Goal: Task Accomplishment & Management: Manage account settings

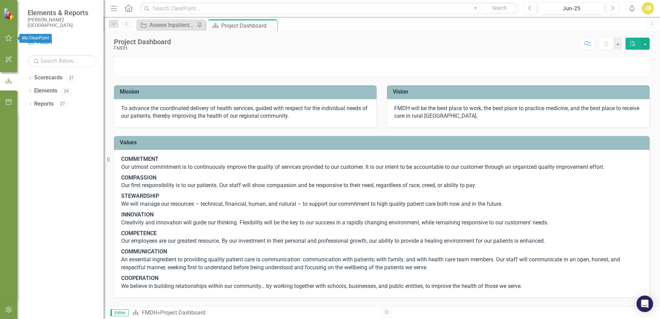
click at [7, 40] on icon "button" at bounding box center [8, 38] width 7 height 6
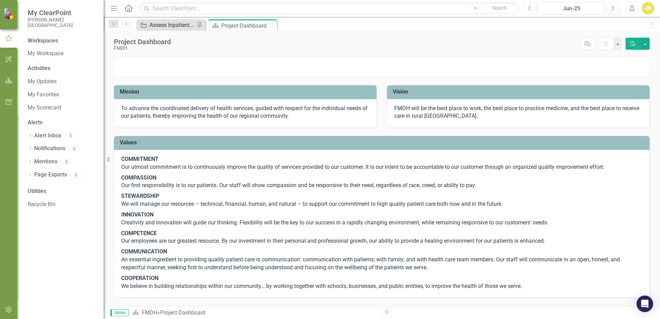
click at [191, 26] on div "Assess Inpatient Volumes and Identify Outpatient Offsets" at bounding box center [172, 25] width 46 height 9
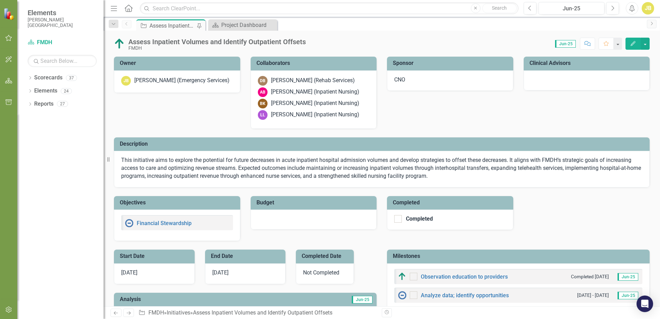
checkbox input "true"
click at [627, 43] on button "Edit" at bounding box center [632, 44] width 15 height 12
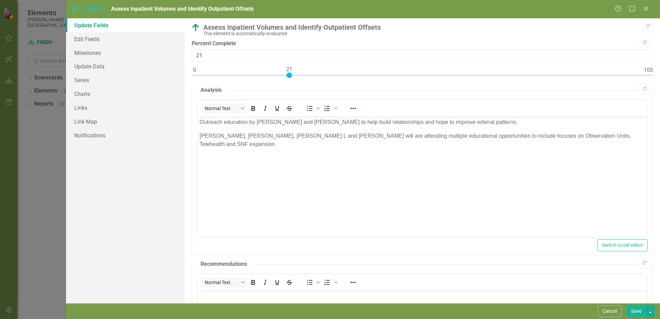
click at [302, 29] on div "Assess Inpatient Volumes and Identify Outpatient Offsets" at bounding box center [426, 27] width 446 height 8
click at [99, 40] on link "Edit Fields" at bounding box center [125, 39] width 119 height 14
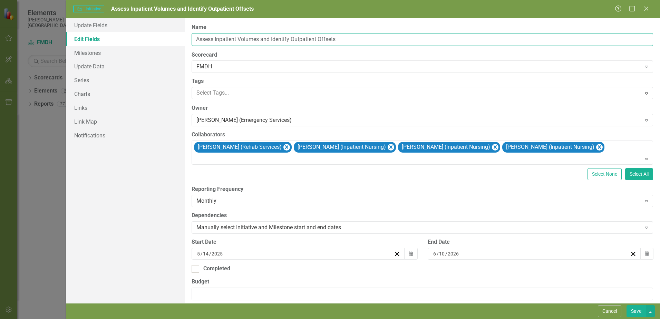
drag, startPoint x: 366, startPoint y: 38, endPoint x: 185, endPoint y: 43, distance: 181.5
click at [185, 43] on div "ClearPoint Can Do More! How ClearPoint Can Help Close Enterprise plans can auto…" at bounding box center [422, 160] width 475 height 285
type input "A"
type input "Assess IP model and identify opportunities for growth"
click at [81, 51] on link "Milestones" at bounding box center [125, 53] width 119 height 14
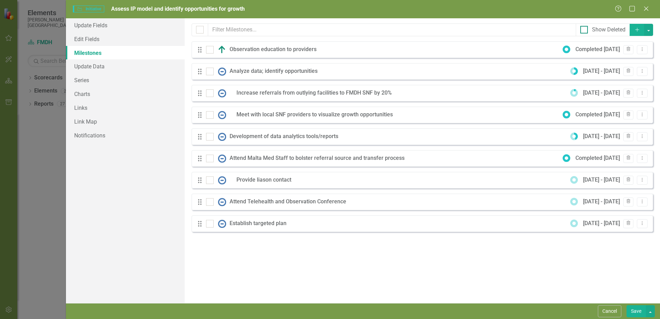
click at [584, 29] on input "Show Deleted" at bounding box center [582, 28] width 4 height 4
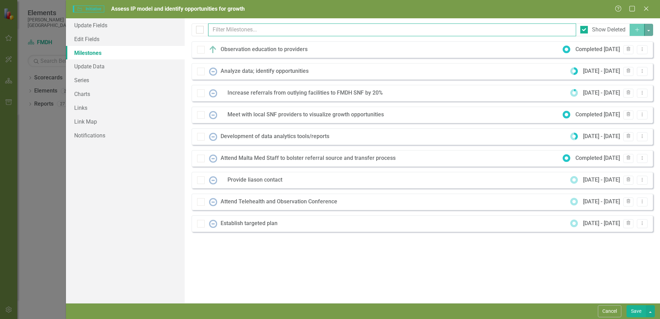
click at [266, 31] on input "text" at bounding box center [392, 29] width 368 height 13
click at [645, 48] on button "Dropdown Menu" at bounding box center [641, 49] width 11 height 9
click at [514, 263] on div "Milestones allow you to break down your projects (or initiatives) into smaller …" at bounding box center [422, 160] width 475 height 285
click at [248, 50] on div "Observation education to providers" at bounding box center [265, 50] width 90 height 8
click at [240, 48] on div "Observation education to providers" at bounding box center [265, 50] width 90 height 8
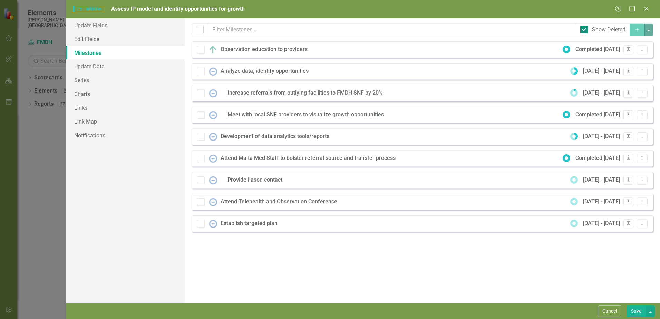
click at [583, 29] on input "Show Deleted" at bounding box center [582, 28] width 4 height 4
checkbox input "false"
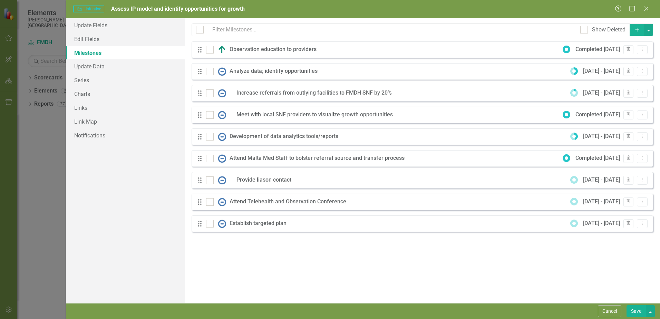
click at [272, 49] on div "Observation education to providers" at bounding box center [274, 50] width 90 height 8
click at [642, 51] on icon at bounding box center [642, 49] width 1 height 3
click at [615, 61] on link "Edit Edit Milestone" at bounding box center [614, 61] width 65 height 13
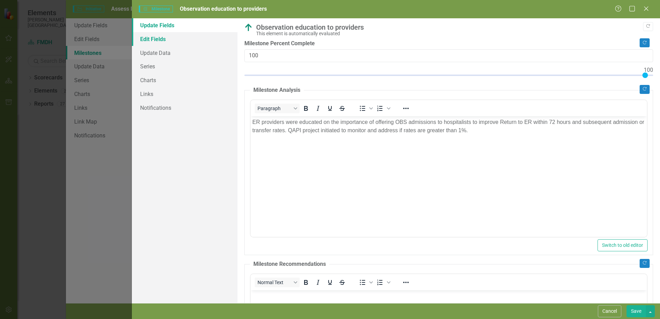
click at [173, 41] on link "Edit Fields" at bounding box center [185, 39] width 106 height 14
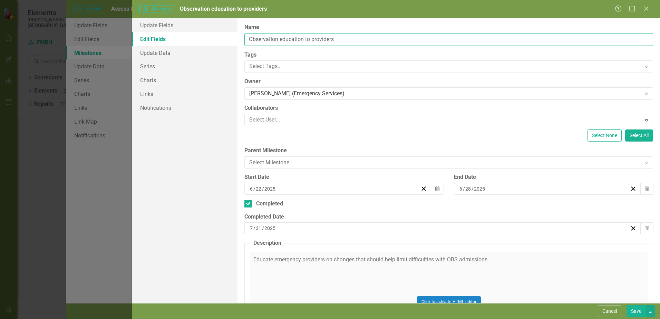
drag, startPoint x: 362, startPoint y: 39, endPoint x: 182, endPoint y: 37, distance: 180.4
click at [184, 37] on div "Update Fields Edit Fields Update Data Series Charts Links Notifications "Update…" at bounding box center [396, 160] width 528 height 285
type input "O"
type input "Analyze Observation Status usage and Implement an optimized procedure"
click at [643, 161] on icon "Expand" at bounding box center [646, 163] width 7 height 6
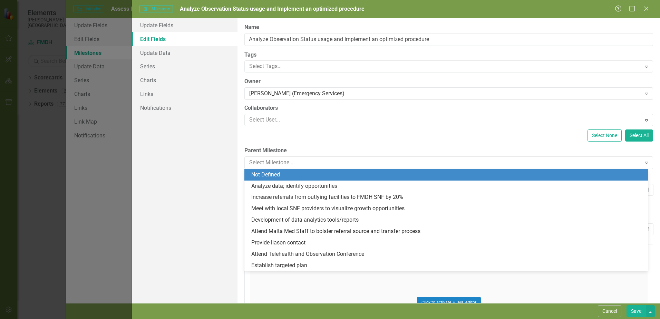
click at [315, 134] on div "Select None Select All" at bounding box center [448, 135] width 408 height 12
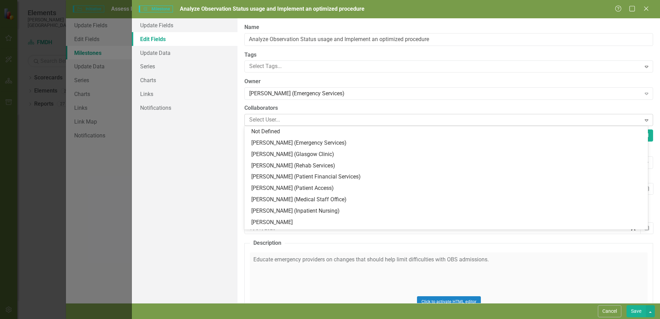
click at [289, 119] on div at bounding box center [443, 119] width 394 height 9
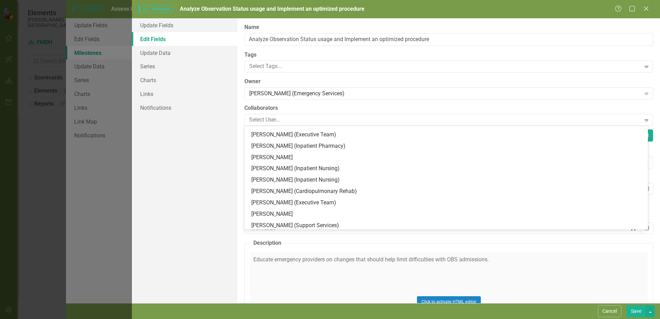
scroll to position [241, 0]
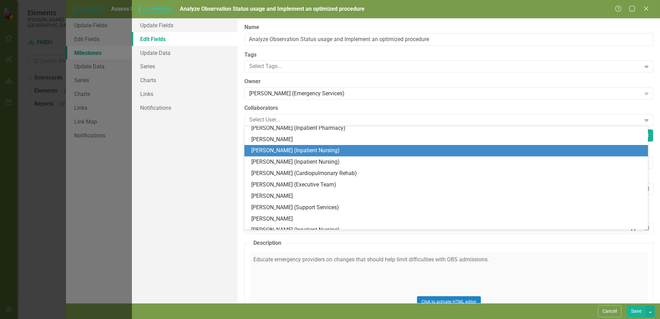
click at [270, 152] on div "[PERSON_NAME] (Inpatient Nursing)" at bounding box center [447, 151] width 392 height 8
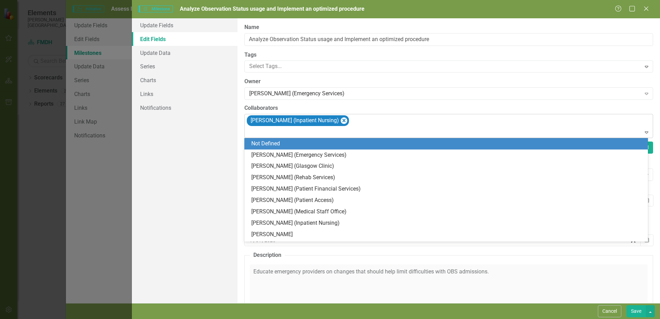
click at [336, 132] on div at bounding box center [448, 132] width 405 height 9
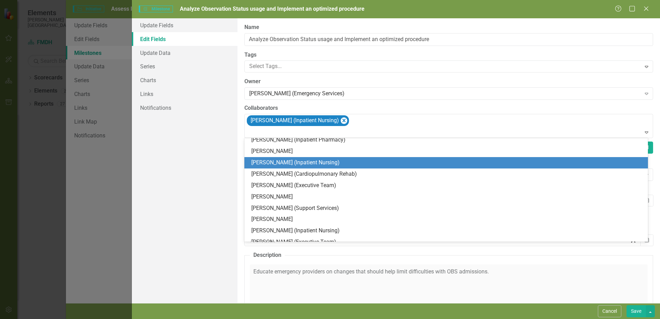
click at [267, 160] on div "[PERSON_NAME] (Inpatient Nursing)" at bounding box center [447, 163] width 392 height 8
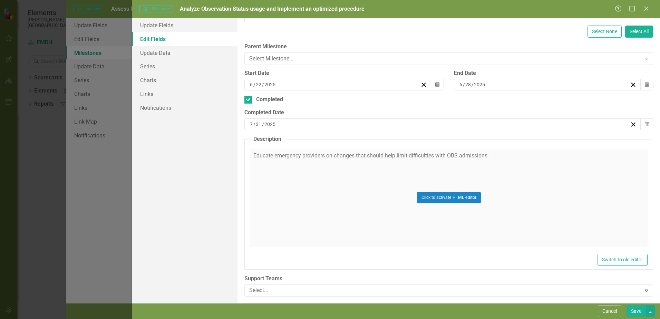
scroll to position [120, 0]
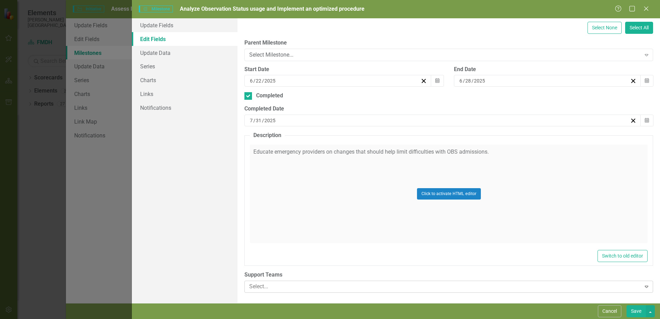
click at [635, 289] on div "Select... Expand" at bounding box center [448, 286] width 408 height 12
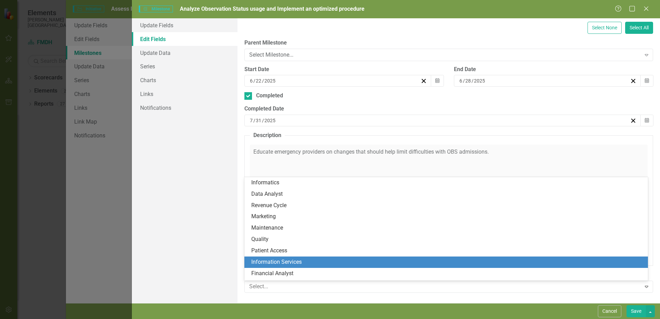
scroll to position [2, 0]
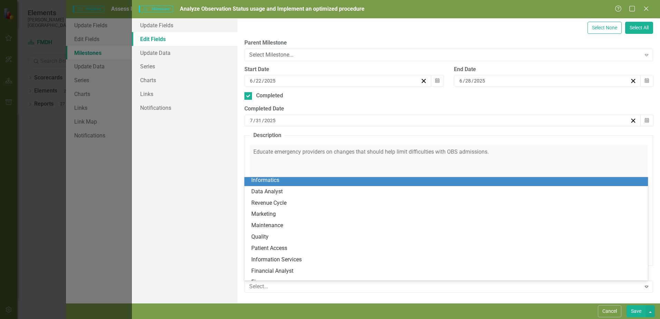
click at [308, 183] on div "Informatics" at bounding box center [447, 180] width 392 height 8
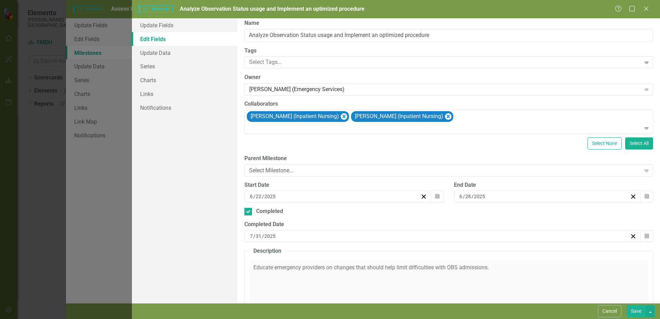
scroll to position [0, 0]
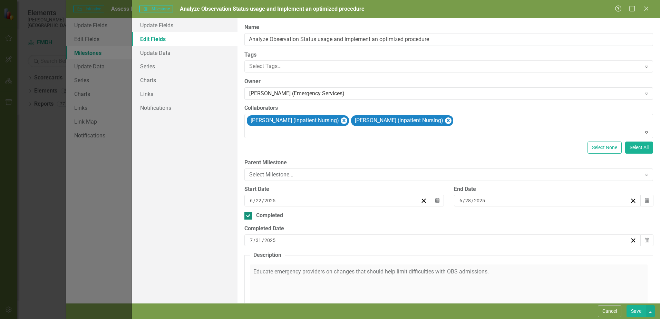
click at [247, 216] on input "Completed" at bounding box center [246, 214] width 4 height 4
checkbox input "false"
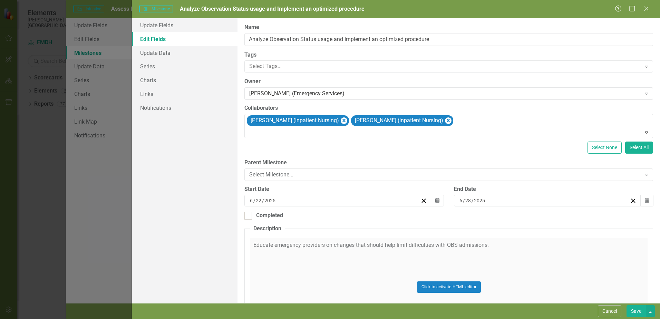
click at [483, 200] on div "[DATE]" at bounding box center [543, 200] width 171 height 7
click at [580, 220] on button "›" at bounding box center [580, 217] width 15 height 15
click at [353, 142] on div "Select None Select All" at bounding box center [448, 147] width 408 height 12
click at [645, 172] on div "Expand" at bounding box center [646, 174] width 12 height 11
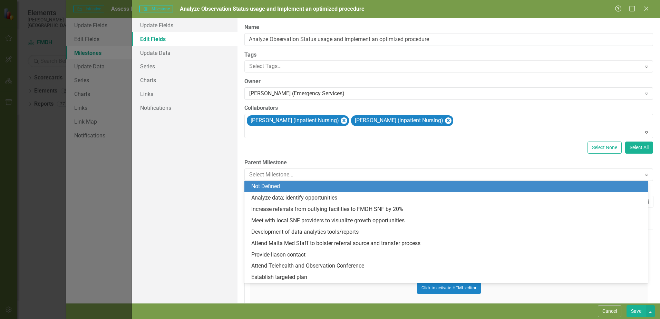
click at [327, 151] on div "Select None Select All" at bounding box center [448, 147] width 408 height 12
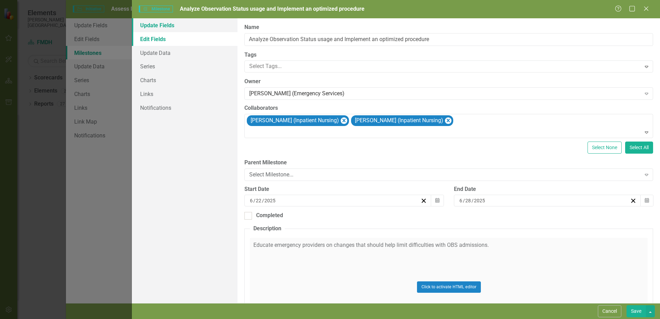
click at [152, 26] on link "Update Fields" at bounding box center [185, 25] width 106 height 14
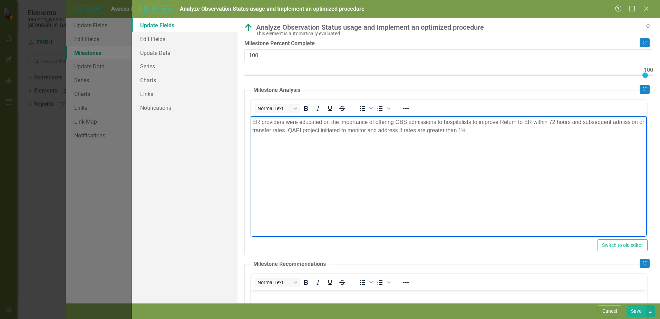
drag, startPoint x: 478, startPoint y: 131, endPoint x: 243, endPoint y: 119, distance: 234.9
click at [250, 119] on html "ER providers were educated on the importance of offering OBS admissions to hosp…" at bounding box center [448, 167] width 396 height 103
copy p "ER providers were educated on the importance of offering OBS admissions to hosp…"
click at [648, 6] on icon at bounding box center [645, 8] width 5 height 5
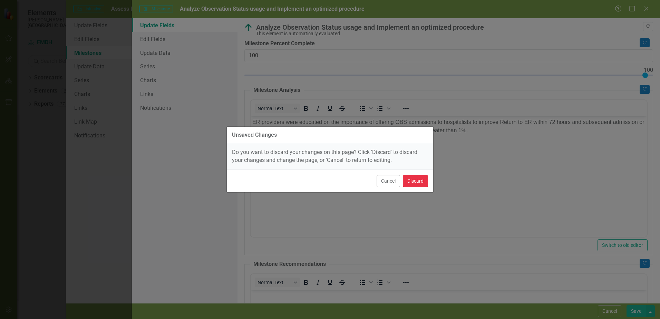
click at [406, 181] on button "Discard" at bounding box center [415, 181] width 25 height 12
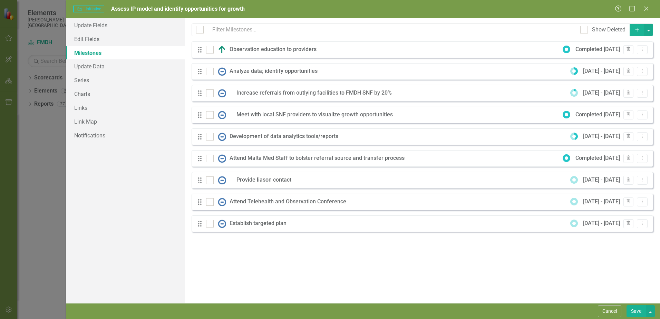
click at [251, 51] on div "Observation education to providers" at bounding box center [274, 50] width 90 height 8
click at [275, 51] on div "Observation education to providers" at bounding box center [274, 50] width 90 height 8
click at [641, 49] on icon "Dropdown Menu" at bounding box center [642, 49] width 6 height 4
click at [619, 61] on link "Edit Edit Milestone" at bounding box center [614, 61] width 65 height 13
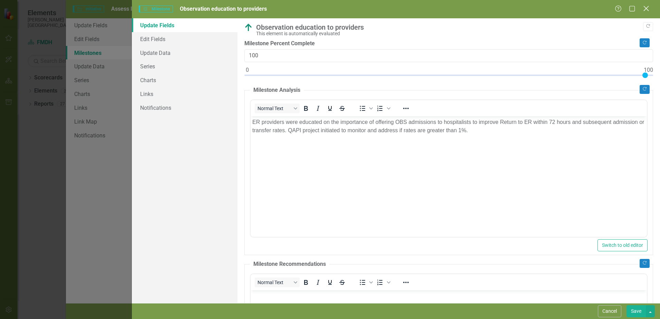
click at [647, 6] on div "Close" at bounding box center [645, 8] width 9 height 9
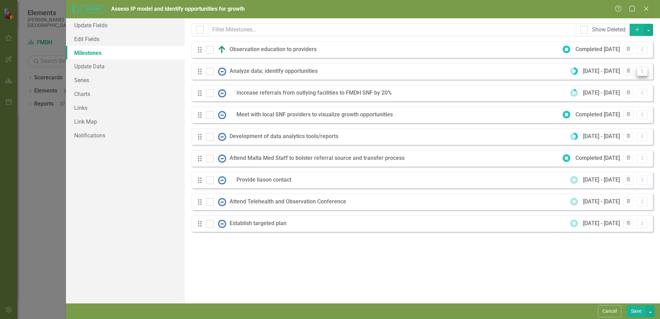
click at [642, 70] on icon "Dropdown Menu" at bounding box center [642, 71] width 6 height 4
click at [614, 83] on link "Edit Edit Milestone" at bounding box center [614, 82] width 65 height 13
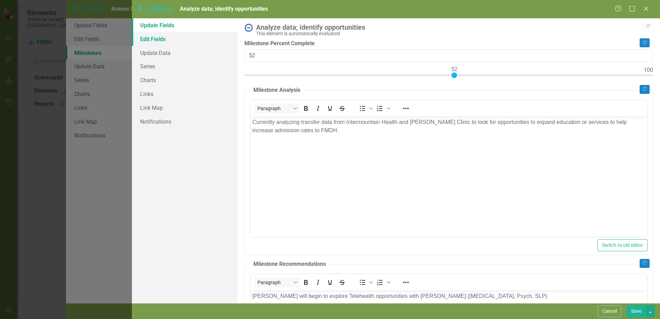
click at [153, 41] on link "Edit Fields" at bounding box center [185, 39] width 106 height 14
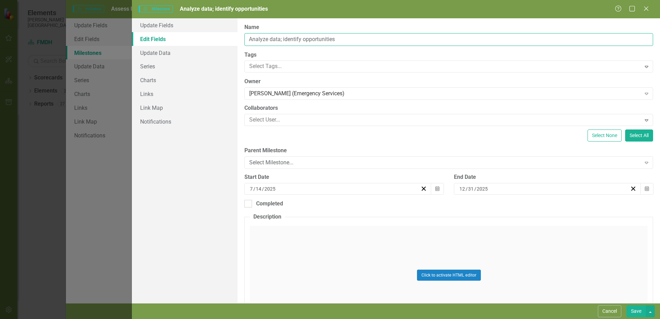
drag, startPoint x: 356, startPoint y: 39, endPoint x: 185, endPoint y: 43, distance: 170.8
click at [185, 43] on div "Update Fields Edit Fields Update Data Series Charts Links Link Map Notification…" at bounding box center [396, 160] width 528 height 285
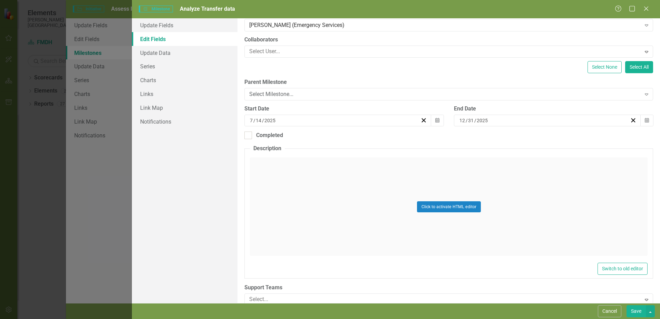
scroll to position [69, 0]
type input "Analyze Transfer data"
click at [493, 117] on div "[DATE]" at bounding box center [543, 119] width 171 height 7
click at [331, 171] on div "Click to activate HTML editor" at bounding box center [448, 206] width 397 height 98
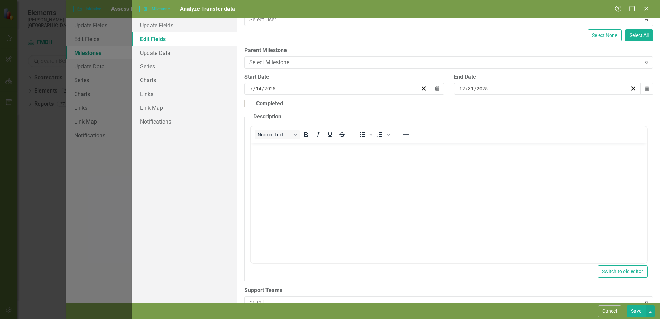
scroll to position [103, 0]
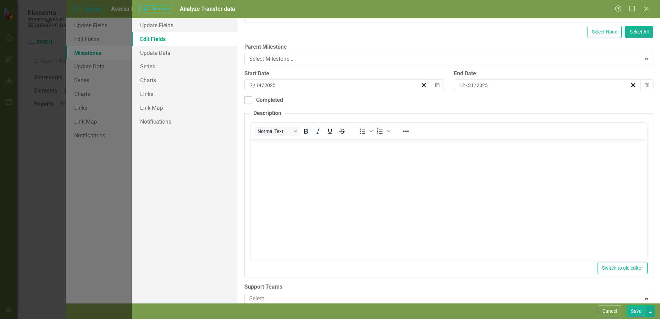
click at [301, 160] on body "Rich Text Area. Press ALT-0 for help." at bounding box center [448, 190] width 396 height 103
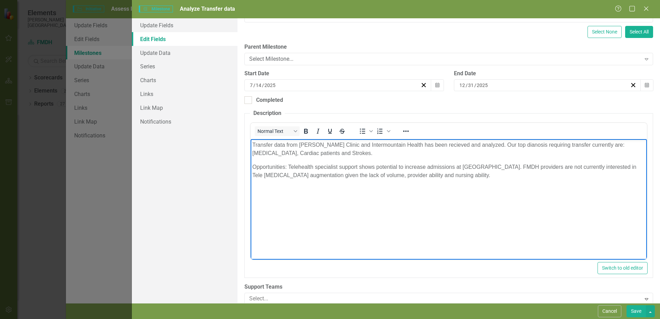
click at [481, 166] on p "Opportunities: Telehealth specialist support shows potential to increase admiss…" at bounding box center [448, 171] width 393 height 17
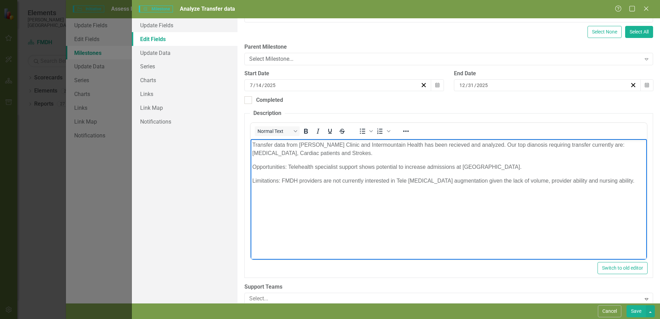
click at [606, 181] on p "Limitations: FMDH providers are not currently interested in Tele [MEDICAL_DATA]…" at bounding box center [448, 181] width 393 height 8
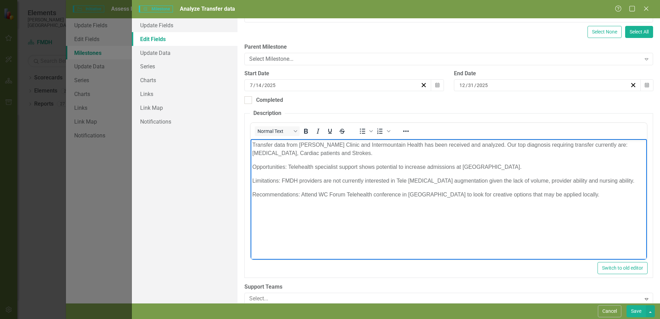
click at [579, 197] on p "Recommendations: Attend WC Forum Telehealth conference in [GEOGRAPHIC_DATA] to …" at bounding box center [448, 194] width 393 height 8
click at [266, 200] on body "Transfer data from [PERSON_NAME] Clinic and Intermountain Health has been recei…" at bounding box center [448, 190] width 396 height 103
click at [584, 193] on p "Recommendations: Attend WC Forum Telehealth conference in [GEOGRAPHIC_DATA] to …" at bounding box center [448, 194] width 393 height 8
click at [628, 195] on p "Recommendations: Attend WC Forum Telehealth conference in [GEOGRAPHIC_DATA] to …" at bounding box center [448, 198] width 393 height 17
click at [369, 203] on p "Recommendations: Attend WC Forum Telehealth conference in [GEOGRAPHIC_DATA] to …" at bounding box center [448, 198] width 393 height 17
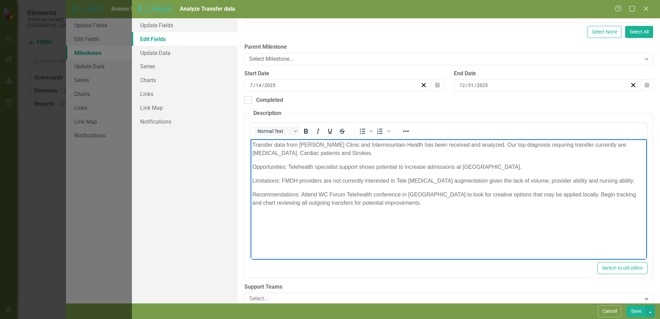
click at [483, 86] on input "2025" at bounding box center [482, 85] width 12 height 7
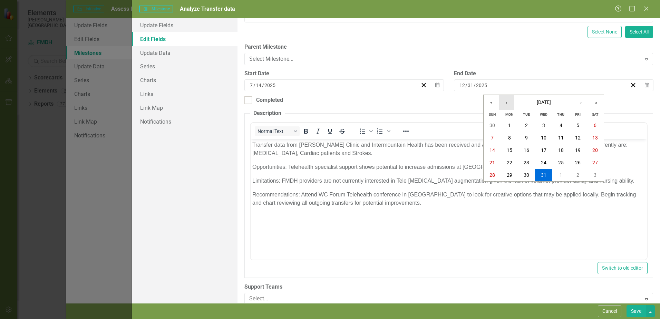
click at [506, 103] on button "‹" at bounding box center [505, 102] width 15 height 15
click at [504, 103] on button "‹" at bounding box center [505, 102] width 15 height 15
click at [576, 173] on abbr "29" at bounding box center [578, 175] width 6 height 6
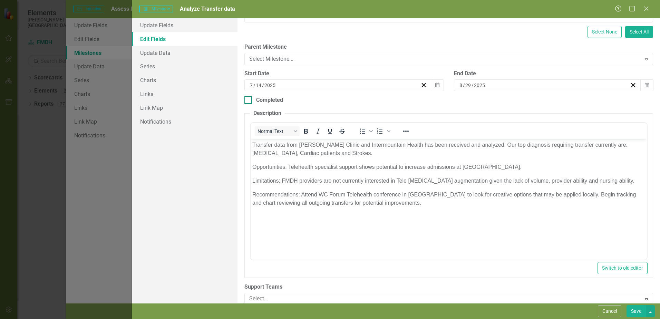
click at [251, 102] on div at bounding box center [248, 100] width 8 height 8
click at [249, 101] on input "Completed" at bounding box center [246, 98] width 4 height 4
checkbox input "true"
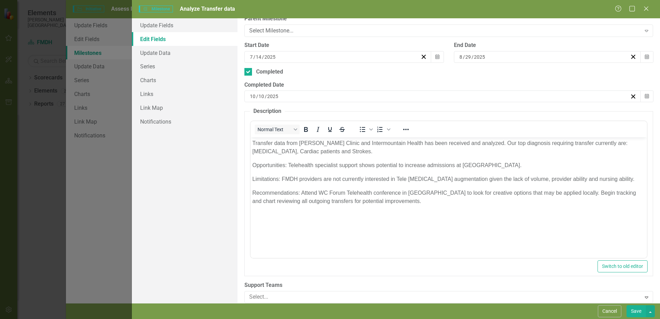
scroll to position [142, 0]
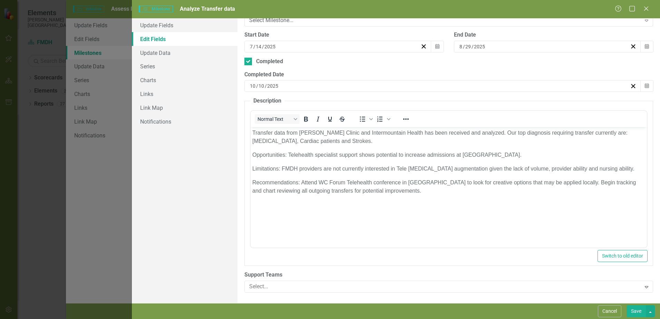
click at [632, 309] on button "Save" at bounding box center [635, 311] width 19 height 12
checkbox input "false"
checkbox input "true"
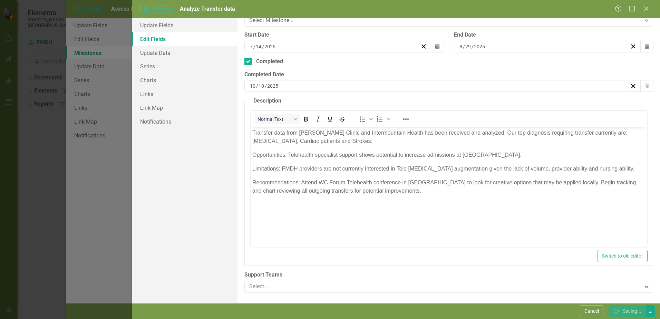
checkbox input "true"
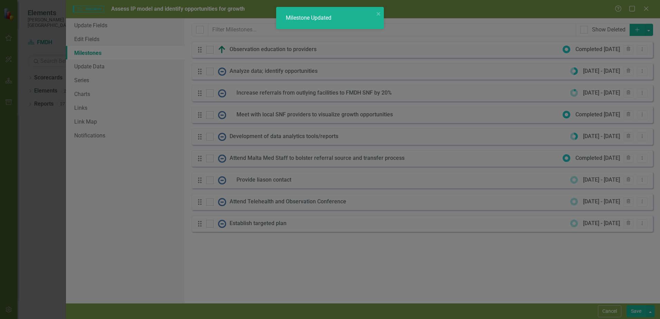
checkbox input "false"
checkbox input "true"
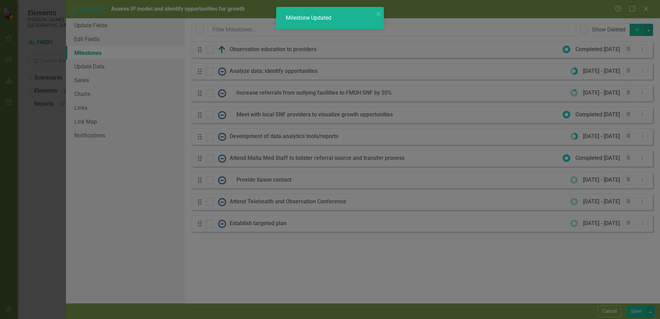
checkbox input "true"
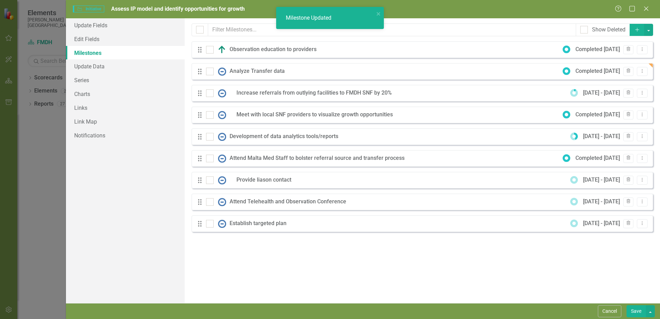
checkbox input "false"
checkbox input "true"
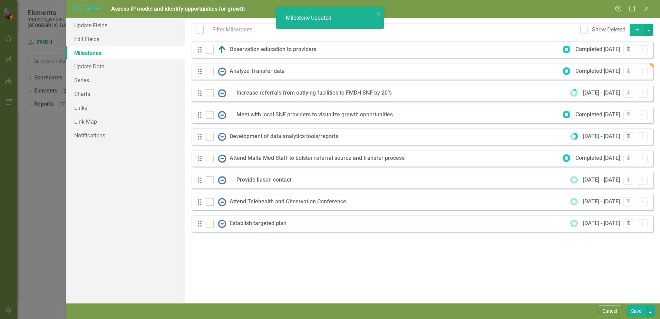
checkbox input "true"
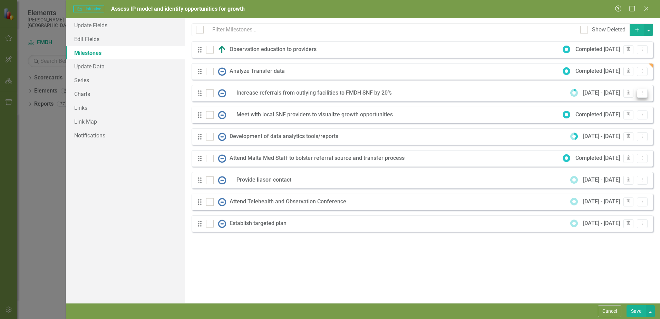
click at [643, 93] on icon "Dropdown Menu" at bounding box center [642, 92] width 6 height 4
click at [616, 105] on link "Edit Edit Milestone" at bounding box center [614, 104] width 65 height 13
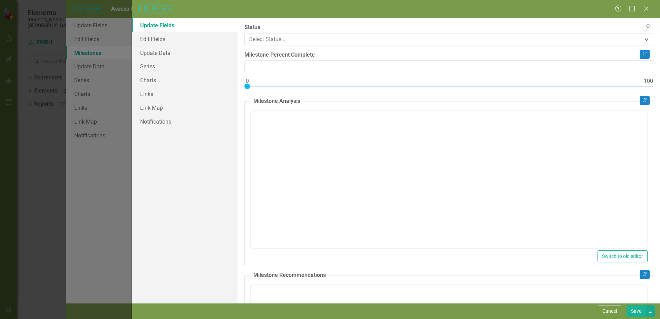
type input "10"
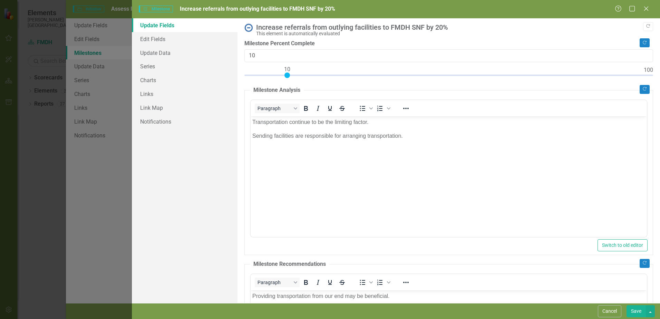
scroll to position [0, 0]
click at [252, 121] on p "Transportation continue to be the limiting factor." at bounding box center [448, 122] width 393 height 8
type input "60"
drag, startPoint x: 287, startPoint y: 75, endPoint x: 485, endPoint y: 73, distance: 198.4
click at [485, 73] on div at bounding box center [486, 75] width 6 height 6
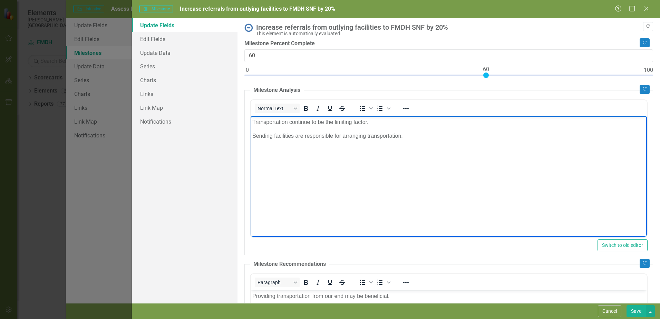
click at [252, 120] on p "Transportation continue to be the limiting factor." at bounding box center [448, 122] width 393 height 8
click at [252, 148] on p "Transportation continue to be the limiting factor." at bounding box center [448, 149] width 393 height 8
click at [383, 150] on p "Transportation continue to be the limiting factor." at bounding box center [448, 149] width 393 height 8
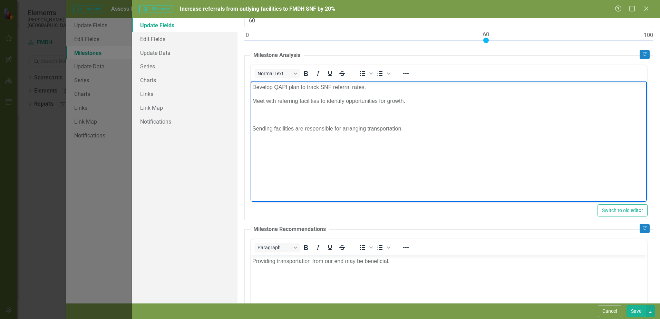
scroll to position [136, 0]
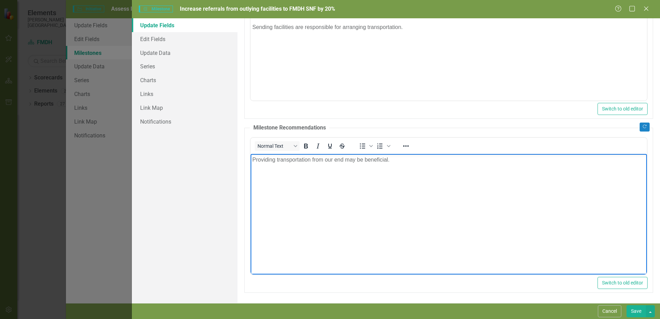
click at [252, 160] on p "Providing transportation from our end may be beneficial." at bounding box center [448, 159] width 393 height 8
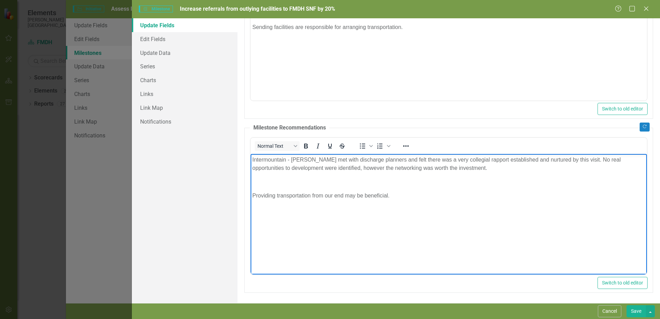
click at [463, 182] on p "Rich Text Area. Press ALT-0 for help." at bounding box center [448, 181] width 393 height 8
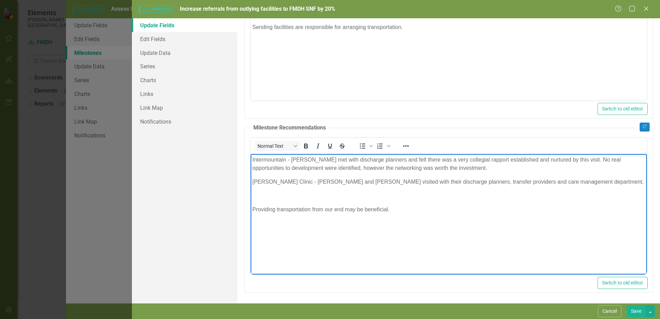
click at [554, 180] on p "[PERSON_NAME] Clinic - [PERSON_NAME] and [PERSON_NAME] visited with their disch…" at bounding box center [448, 181] width 393 height 8
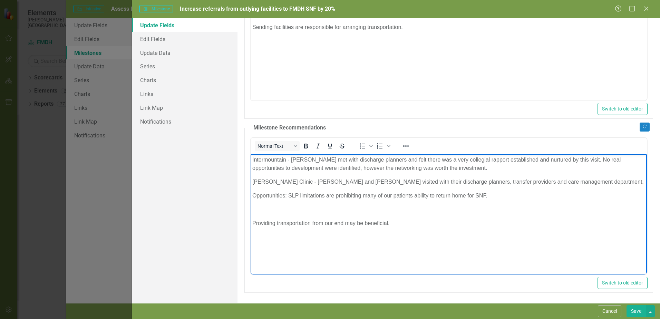
click at [288, 195] on p "Opportunities: SLP limitations are prohibiting many of our patients ability to …" at bounding box center [448, 195] width 393 height 8
click at [516, 191] on p "Opportunities: 1 - SLP limitations are prohibiting many of our patients ability…" at bounding box center [448, 195] width 393 height 8
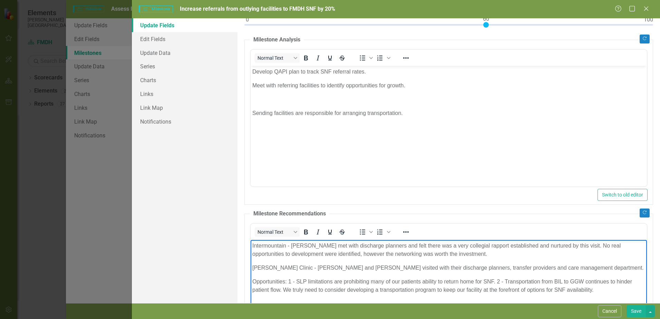
scroll to position [0, 0]
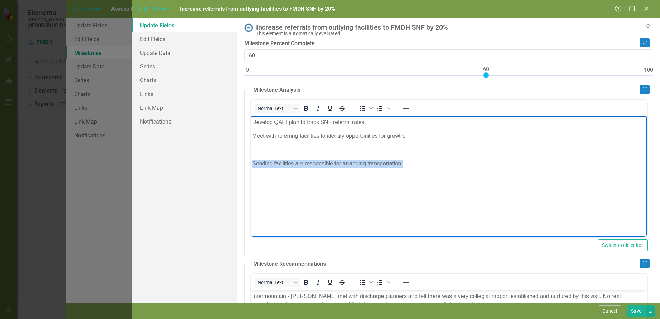
drag, startPoint x: 405, startPoint y: 167, endPoint x: 494, endPoint y: 274, distance: 139.7
click at [250, 158] on html "Develop QAPI plan to track SNF referral rates. Meet with referring facilities t…" at bounding box center [448, 167] width 396 height 103
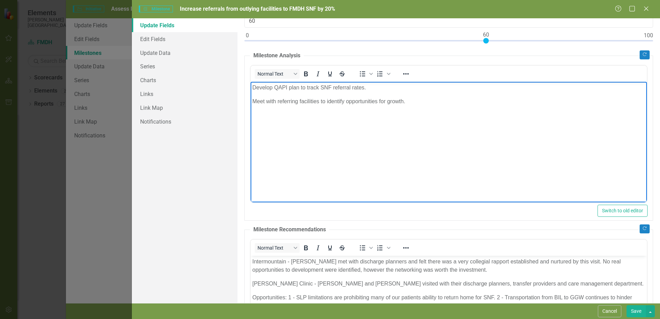
scroll to position [69, 0]
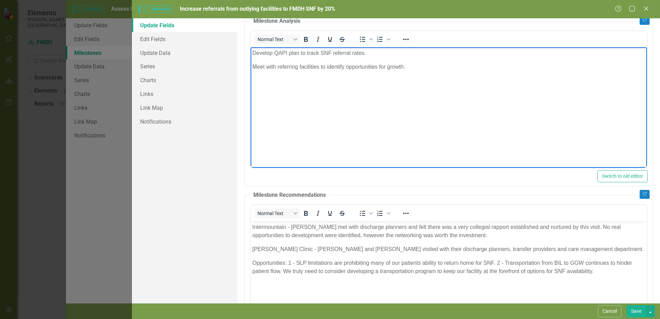
click at [256, 80] on p "Rich Text Area. Press ALT-0 for help." at bounding box center [448, 80] width 393 height 8
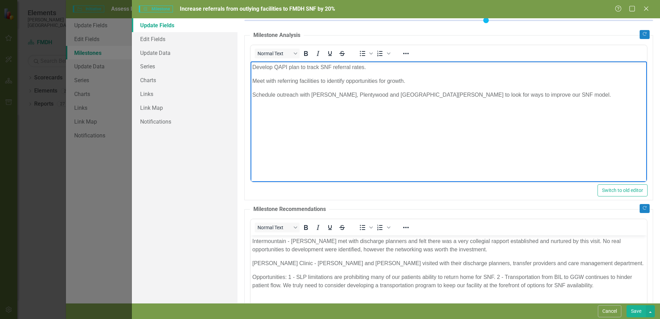
scroll to position [136, 0]
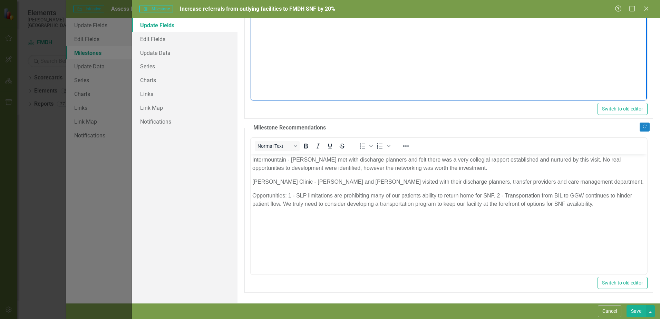
click at [599, 206] on p "Opportunities: 1 - SLP limitations are prohibiting many of our patients ability…" at bounding box center [448, 199] width 393 height 17
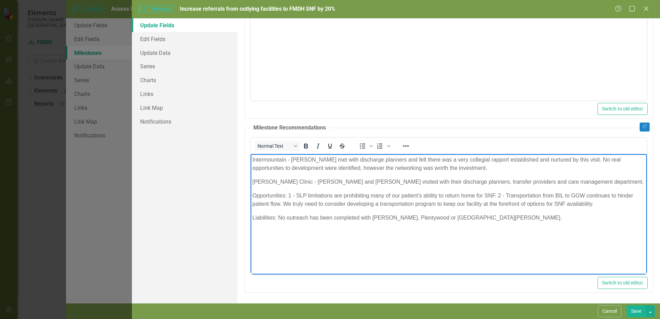
click at [634, 310] on button "Save" at bounding box center [635, 311] width 19 height 12
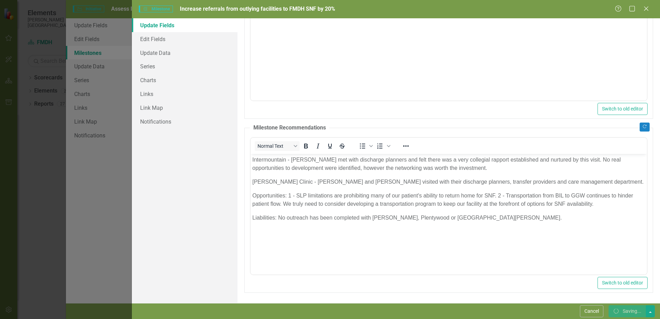
checkbox input "false"
checkbox input "true"
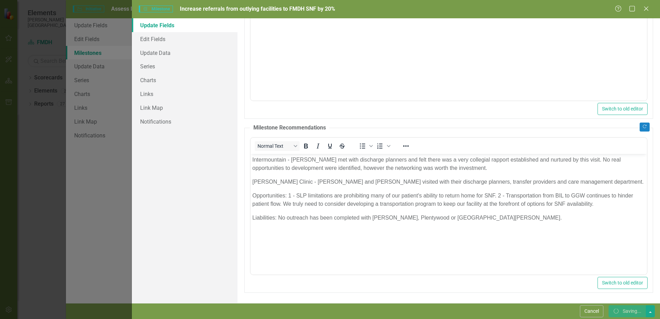
checkbox input "true"
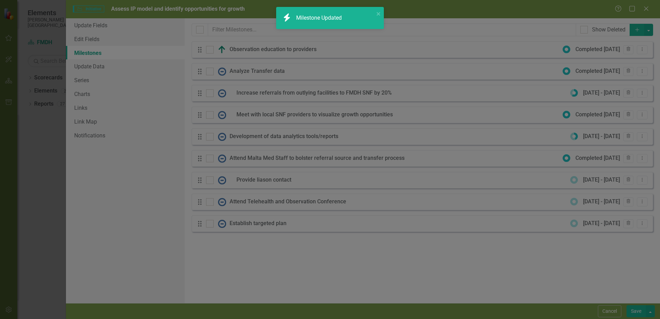
checkbox input "false"
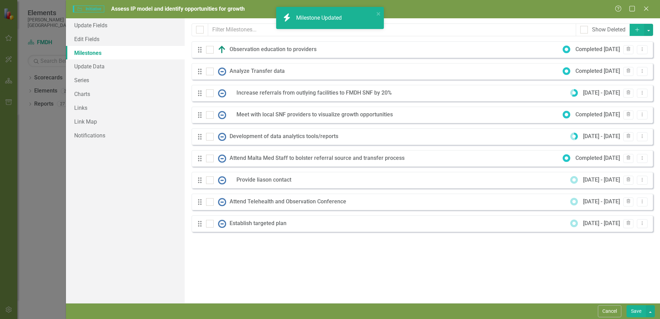
checkbox input "true"
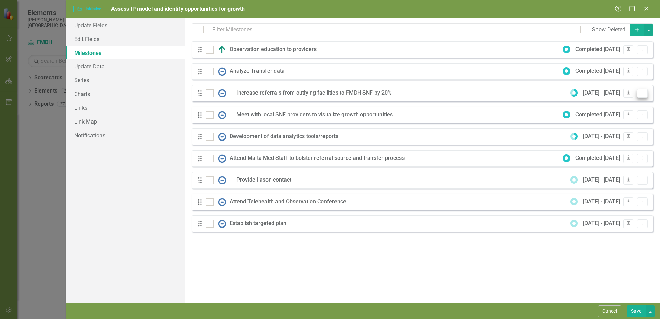
click at [642, 93] on icon "Dropdown Menu" at bounding box center [642, 92] width 6 height 4
click at [611, 101] on link "Edit Edit Milestone" at bounding box center [614, 104] width 65 height 13
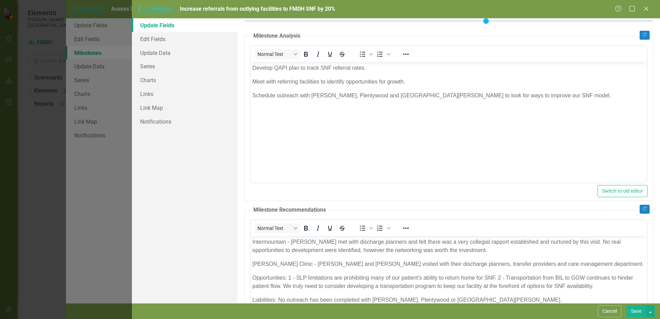
scroll to position [0, 0]
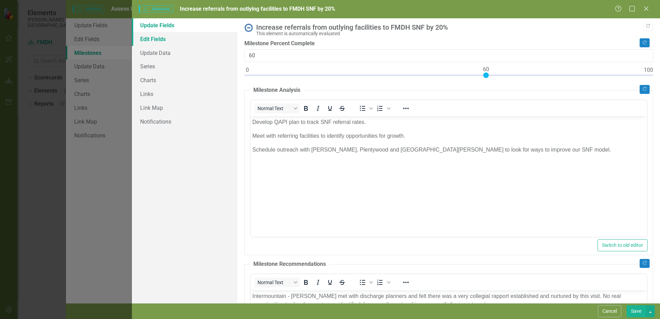
click at [156, 40] on link "Edit Fields" at bounding box center [185, 39] width 106 height 14
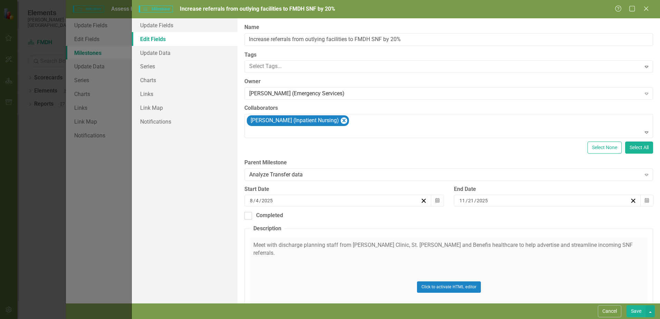
click at [462, 200] on input "11" at bounding box center [462, 200] width 7 height 7
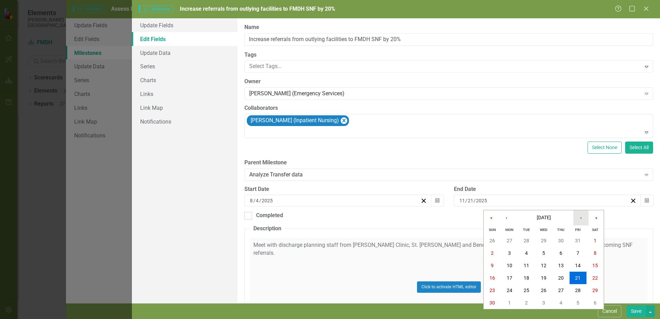
click at [580, 220] on button "›" at bounding box center [580, 217] width 15 height 15
click at [579, 266] on abbr "19" at bounding box center [578, 265] width 6 height 6
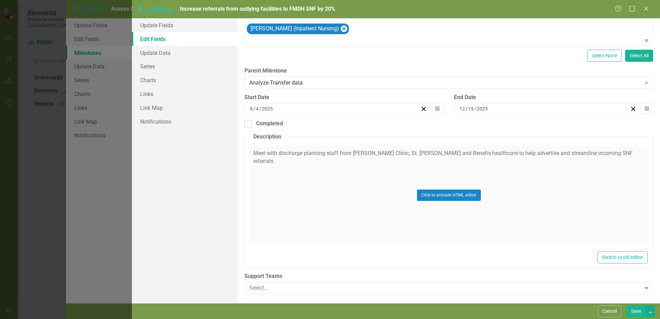
scroll to position [93, 0]
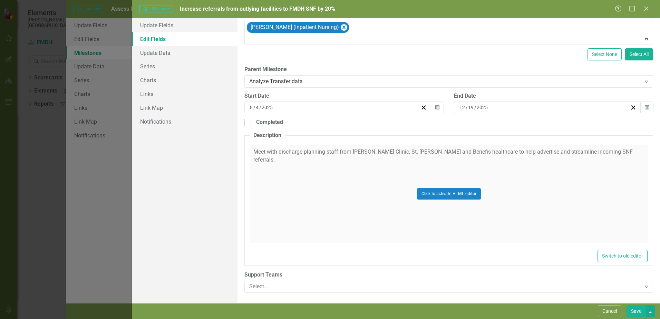
click at [618, 149] on div "Click to activate HTML editor" at bounding box center [448, 194] width 397 height 98
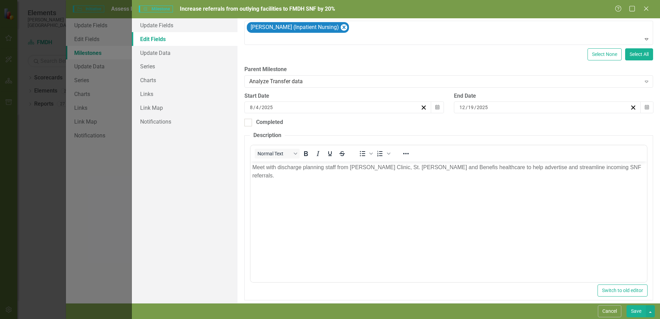
scroll to position [0, 0]
click at [612, 171] on p "Meet with discharge planning staff from [PERSON_NAME] Clinic, St. [PERSON_NAME]…" at bounding box center [448, 171] width 393 height 17
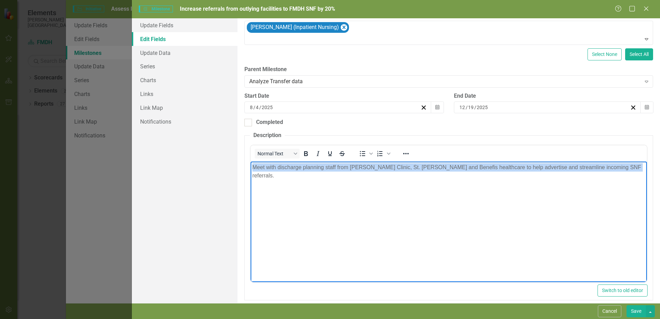
drag, startPoint x: 612, startPoint y: 166, endPoint x: 169, endPoint y: 159, distance: 442.3
click at [250, 161] on html "Meet with discharge planning staff from [PERSON_NAME] Clinic, St. [PERSON_NAME]…" at bounding box center [448, 212] width 396 height 103
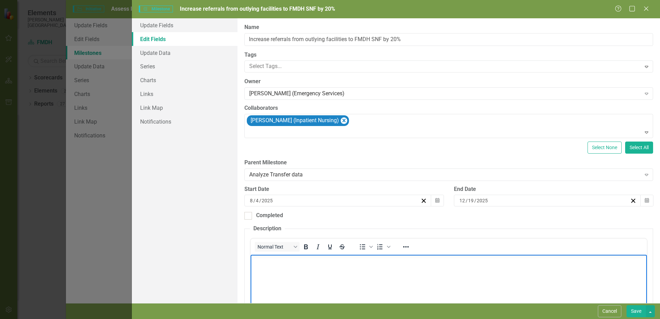
click at [636, 309] on button "Save" at bounding box center [635, 311] width 19 height 12
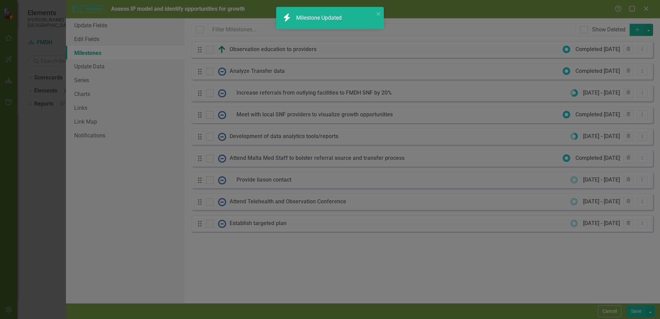
checkbox input "false"
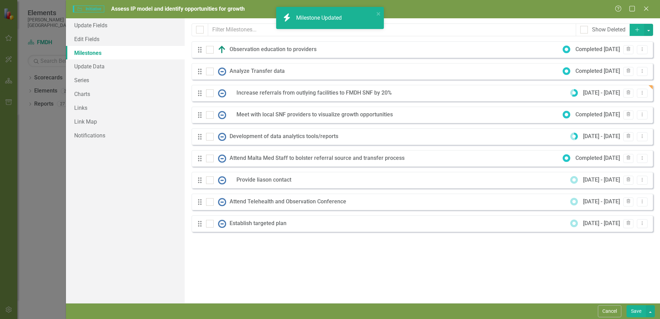
checkbox input "true"
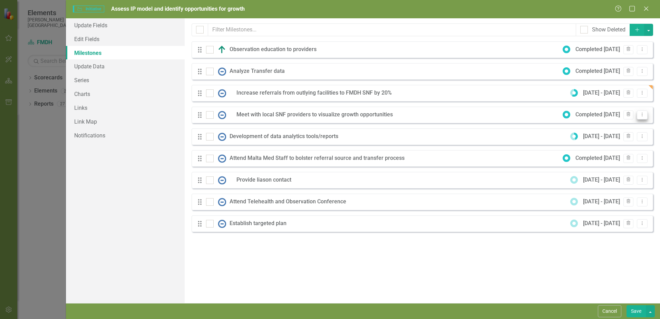
click at [640, 113] on icon "Dropdown Menu" at bounding box center [642, 114] width 6 height 4
click at [610, 124] on link "Edit Edit Milestone" at bounding box center [614, 126] width 65 height 13
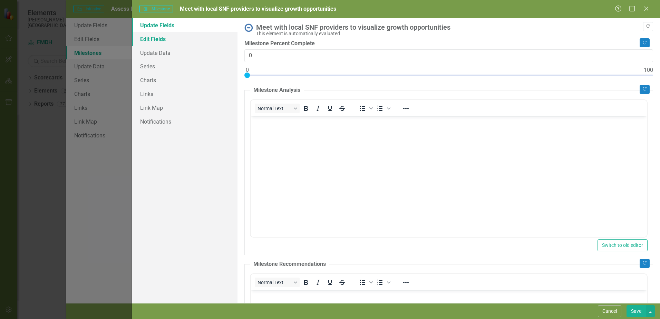
click at [147, 38] on link "Edit Fields" at bounding box center [185, 39] width 106 height 14
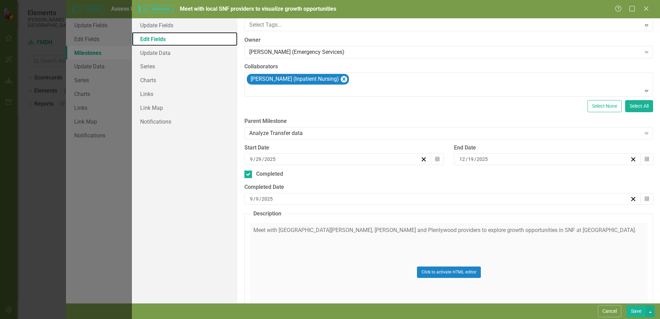
scroll to position [16, 0]
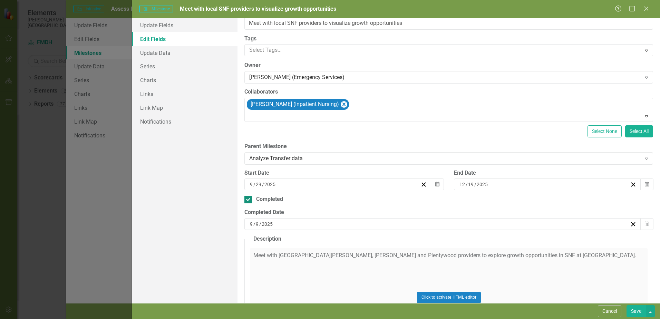
click at [248, 199] on input "Completed" at bounding box center [246, 198] width 4 height 4
checkbox input "false"
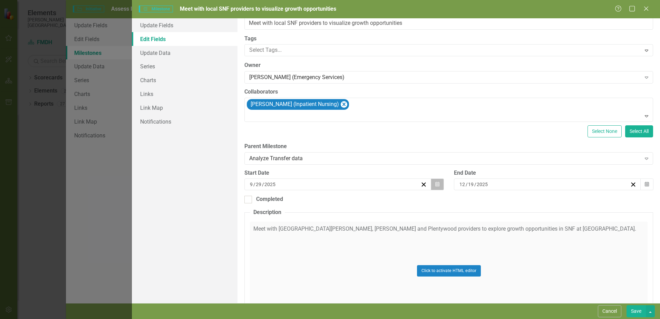
click at [437, 184] on button "Calendar" at bounding box center [436, 184] width 13 height 12
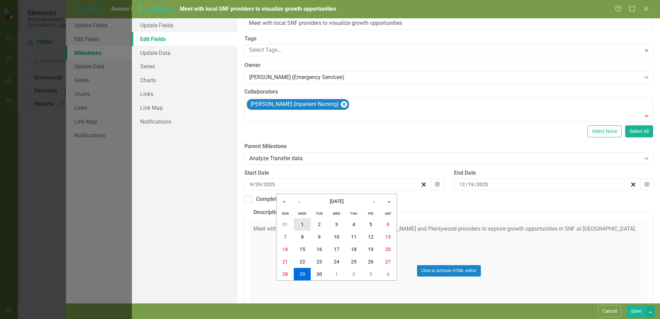
click at [304, 224] on button "1" at bounding box center [302, 224] width 17 height 12
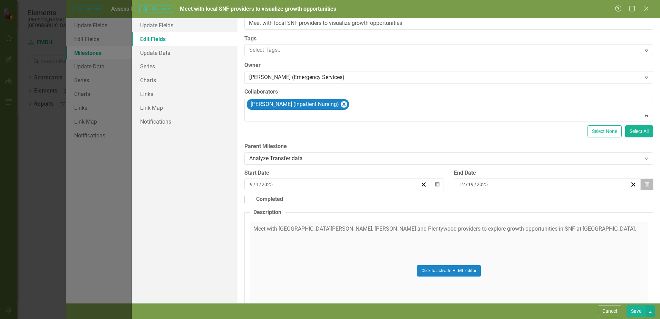
click at [644, 185] on icon "Calendar" at bounding box center [646, 184] width 4 height 5
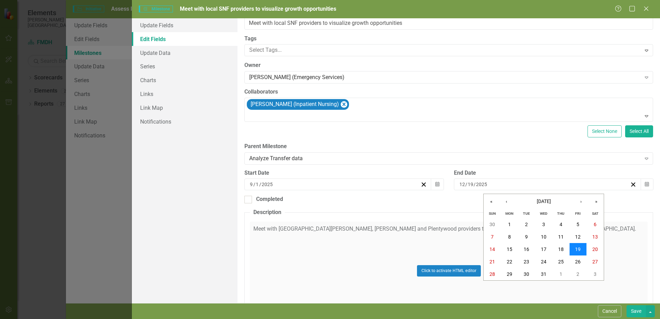
click at [577, 246] on abbr "19" at bounding box center [578, 249] width 6 height 6
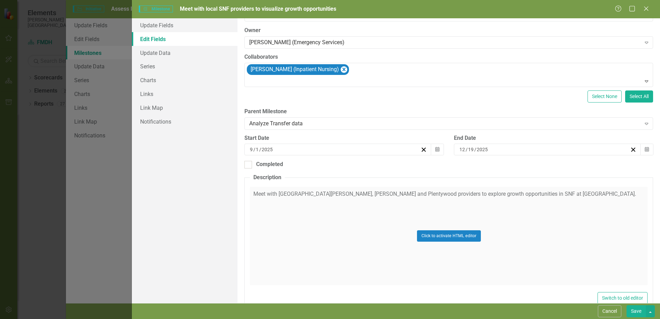
scroll to position [93, 0]
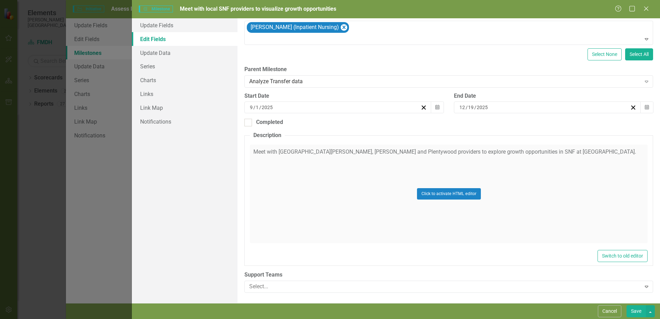
click at [636, 313] on button "Save" at bounding box center [635, 311] width 19 height 12
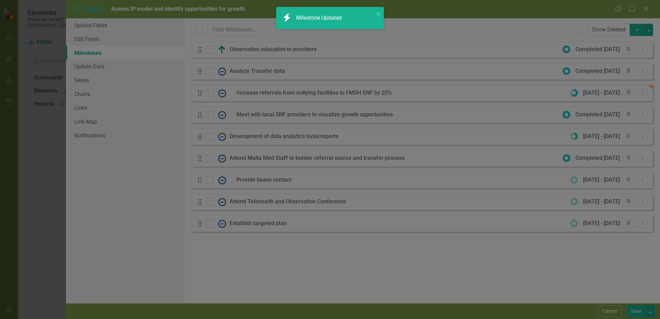
checkbox input "false"
checkbox input "true"
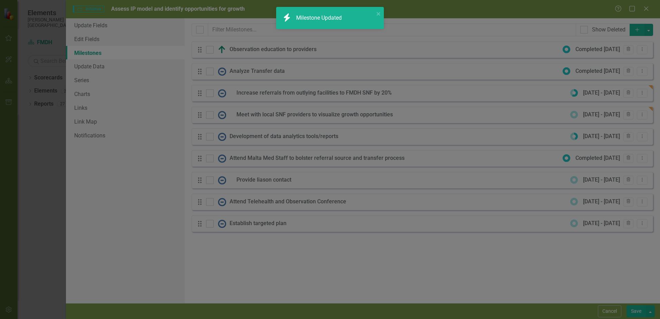
checkbox input "true"
checkbox input "false"
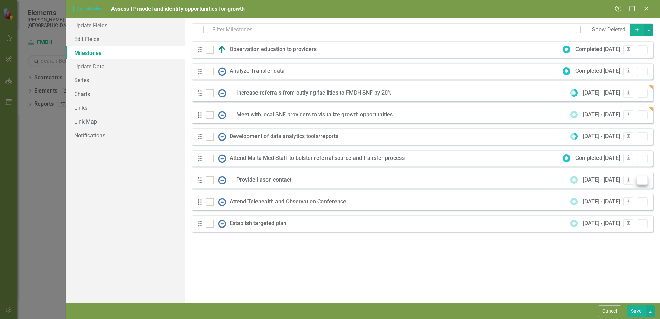
click at [639, 183] on button "Dropdown Menu" at bounding box center [641, 180] width 11 height 9
click at [619, 189] on link "Edit Edit Milestone" at bounding box center [614, 191] width 65 height 13
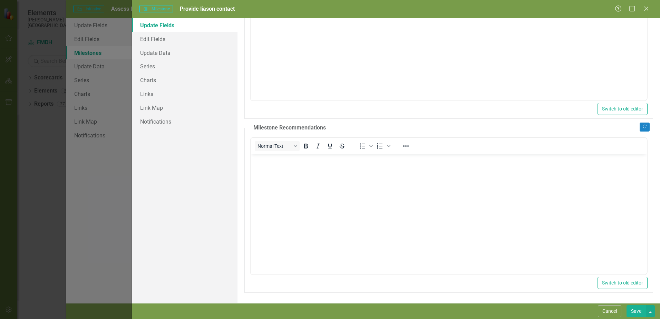
scroll to position [0, 0]
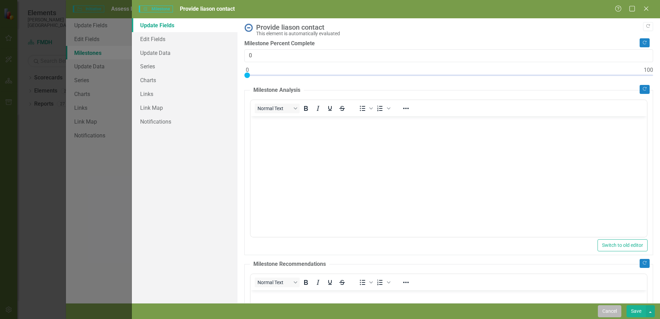
click at [603, 313] on button "Cancel" at bounding box center [608, 311] width 23 height 12
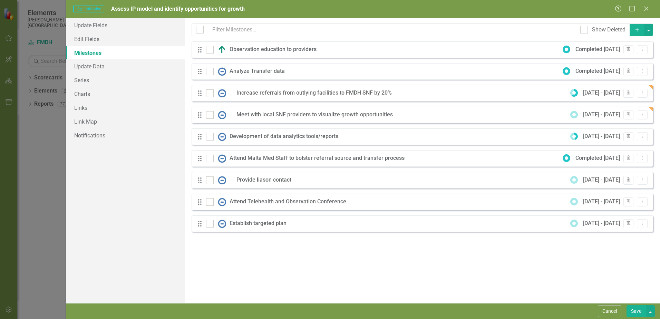
click at [628, 178] on icon "Trash" at bounding box center [627, 180] width 5 height 4
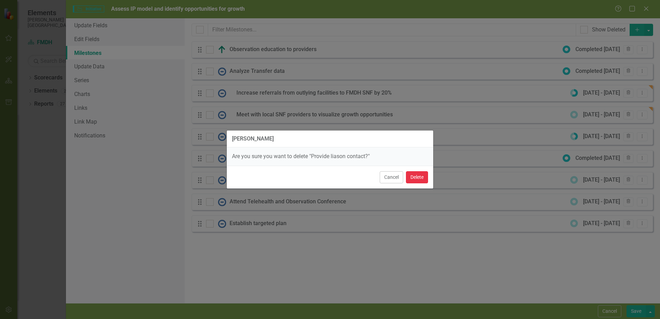
click at [425, 174] on button "Delete" at bounding box center [417, 177] width 22 height 12
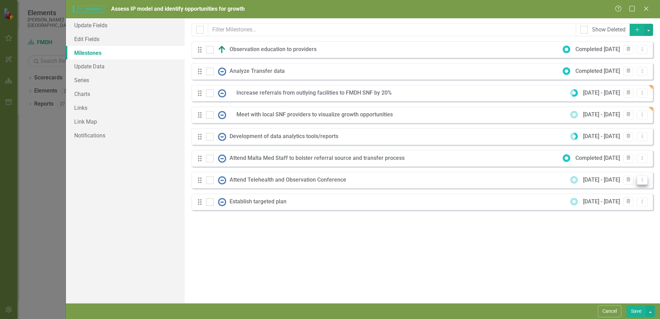
click at [642, 184] on button "Dropdown Menu" at bounding box center [641, 180] width 11 height 9
click at [617, 191] on link "Edit Edit Milestone" at bounding box center [614, 191] width 65 height 13
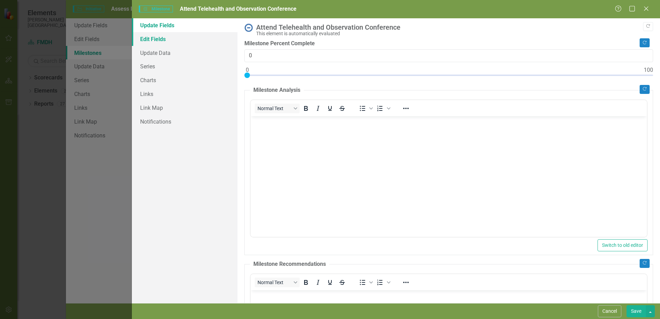
click at [162, 37] on link "Edit Fields" at bounding box center [185, 39] width 106 height 14
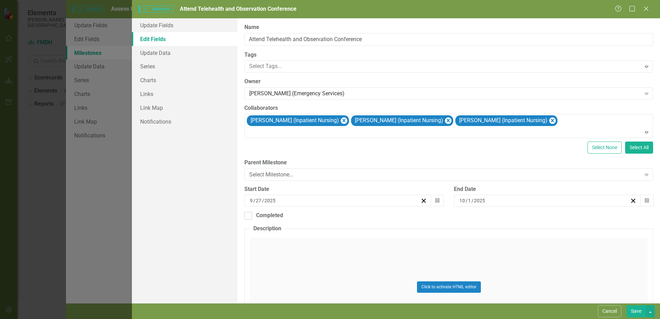
click at [320, 239] on div "Click to activate HTML editor" at bounding box center [448, 287] width 397 height 98
click at [648, 9] on icon "Close" at bounding box center [645, 8] width 9 height 7
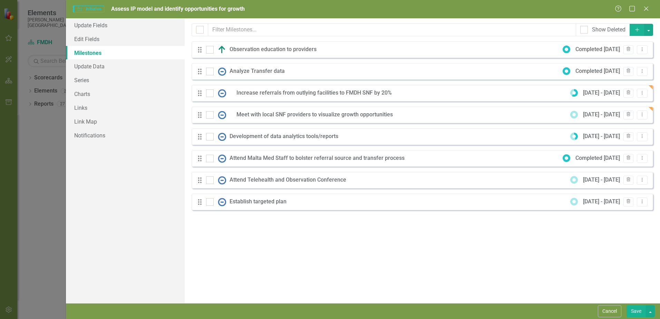
click at [280, 182] on div "Attend Telehealth and Observation Conference" at bounding box center [289, 180] width 120 height 8
click at [282, 180] on div "Attend Telehealth and Observation Conference" at bounding box center [289, 180] width 120 height 8
click at [642, 177] on button "Dropdown Menu" at bounding box center [641, 180] width 11 height 9
click at [611, 190] on link "Edit Edit Milestone" at bounding box center [614, 191] width 65 height 13
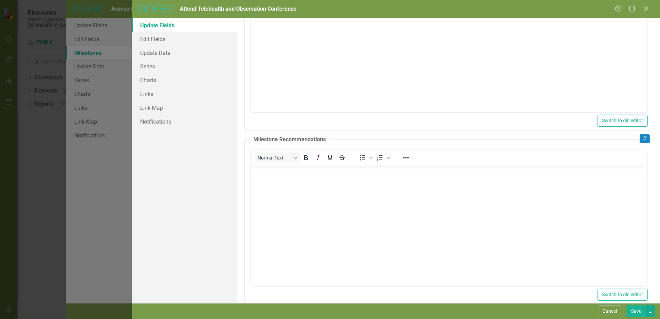
scroll to position [136, 0]
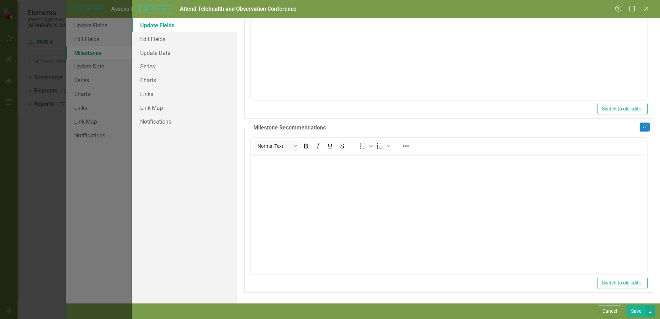
click at [329, 166] on body "Rich Text Area. Press ALT-0 for help." at bounding box center [448, 204] width 396 height 103
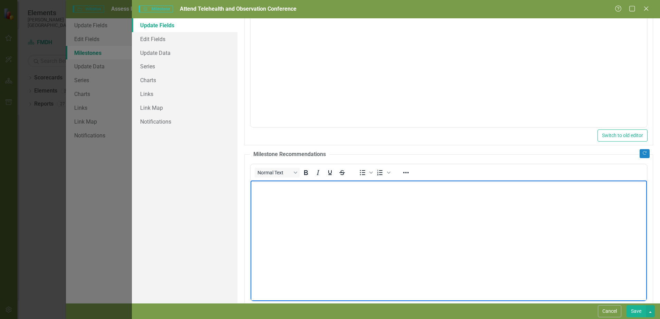
scroll to position [0, 0]
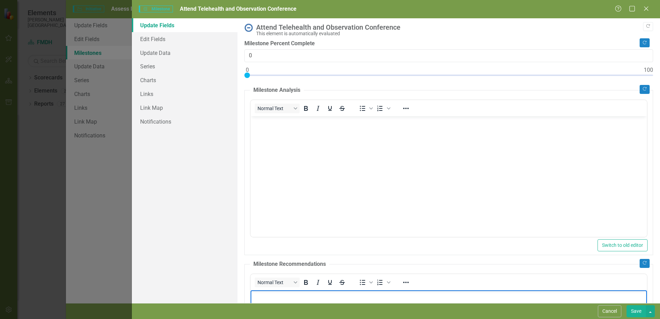
click at [379, 146] on body "Rich Text Area. Press ALT-0 for help." at bounding box center [448, 167] width 396 height 103
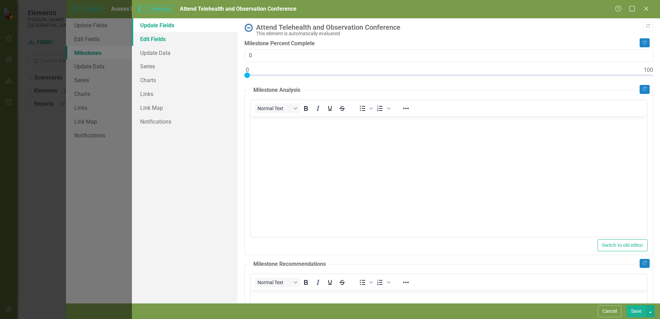
click at [169, 42] on link "Edit Fields" at bounding box center [185, 39] width 106 height 14
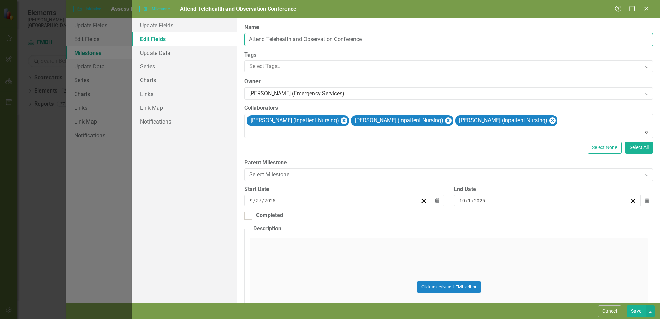
click at [302, 39] on input "Attend Telehealth and Observation Conference" at bounding box center [448, 39] width 408 height 13
click at [340, 119] on icon "Remove Amy Bruce (Inpatient Nursing)" at bounding box center [343, 120] width 7 height 9
type input "Attend WC Forum Observation Conference"
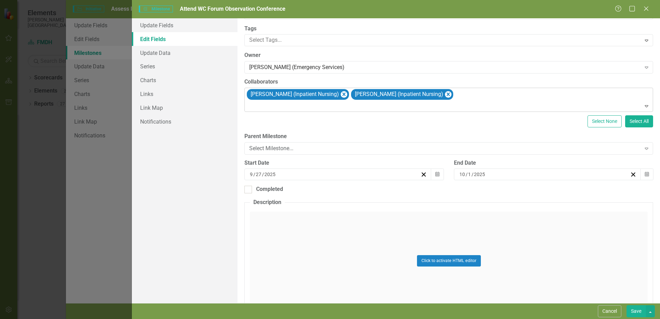
scroll to position [93, 0]
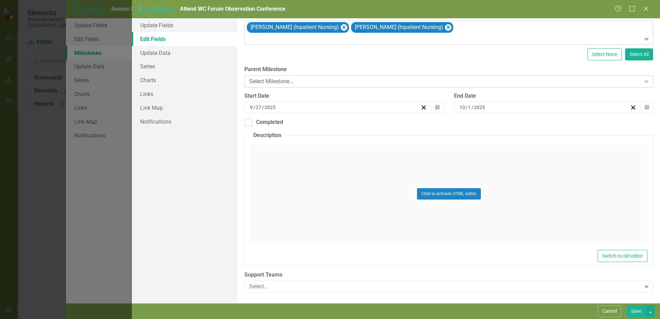
click at [643, 81] on icon "Expand" at bounding box center [646, 82] width 7 height 6
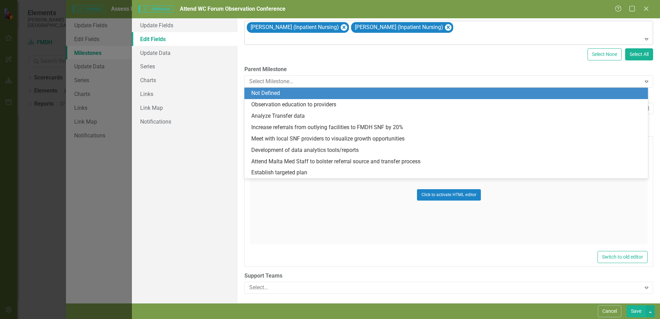
click at [357, 93] on div "Not Defined" at bounding box center [447, 93] width 392 height 8
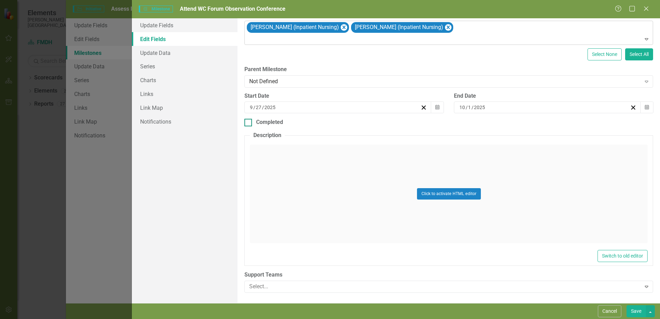
click at [247, 122] on input "Completed" at bounding box center [246, 121] width 4 height 4
checkbox input "true"
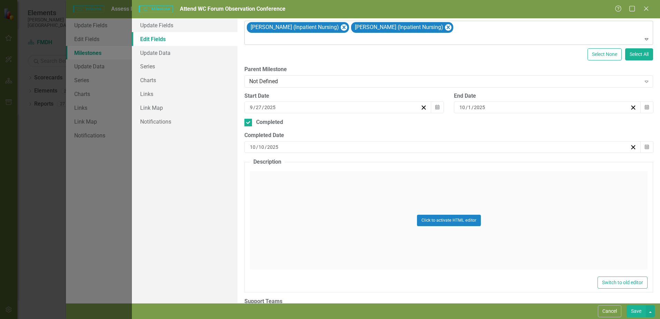
click at [289, 177] on div "Click to activate HTML editor" at bounding box center [448, 220] width 397 height 98
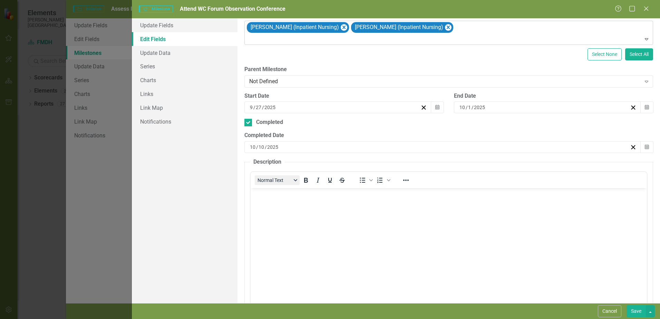
scroll to position [0, 0]
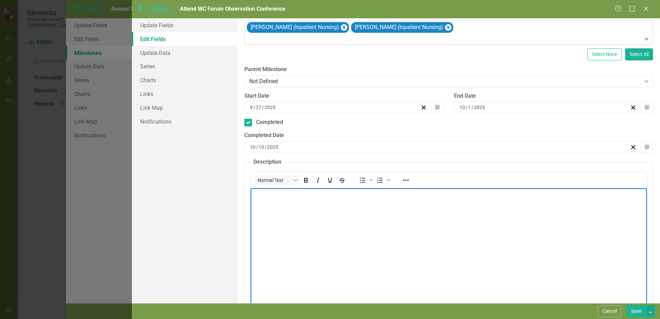
click at [328, 215] on body "Rich Text Area. Press ALT-0 for help." at bounding box center [448, 239] width 396 height 103
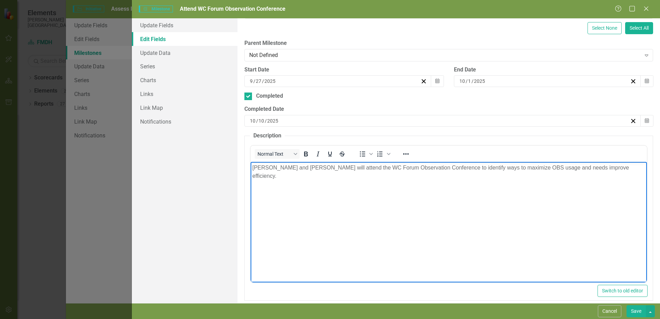
scroll to position [154, 0]
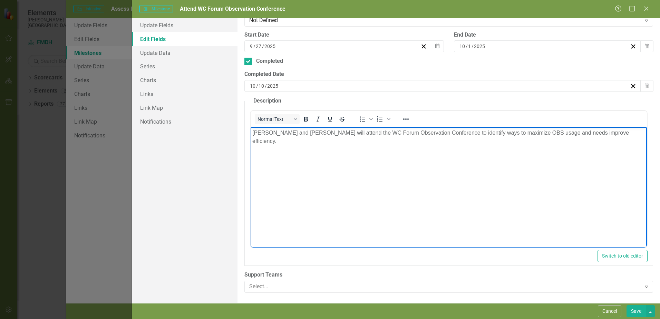
click at [429, 67] on div "ClearPoint Can Do More! How ClearPoint Can Help Close Enterprise plans can auto…" at bounding box center [448, 160] width 422 height 285
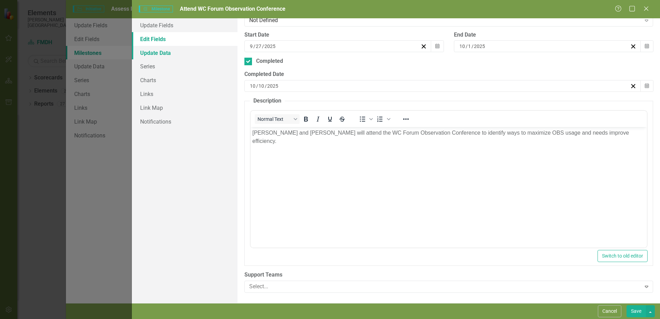
click at [163, 54] on link "Update Data" at bounding box center [185, 53] width 106 height 14
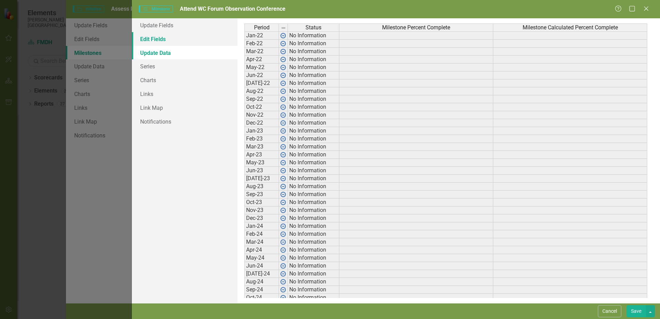
click at [161, 36] on link "Edit Fields" at bounding box center [185, 39] width 106 height 14
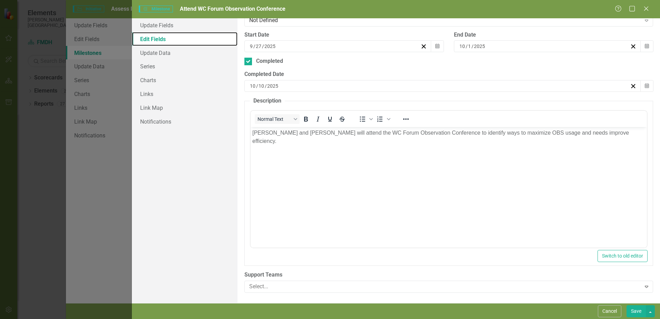
scroll to position [0, 0]
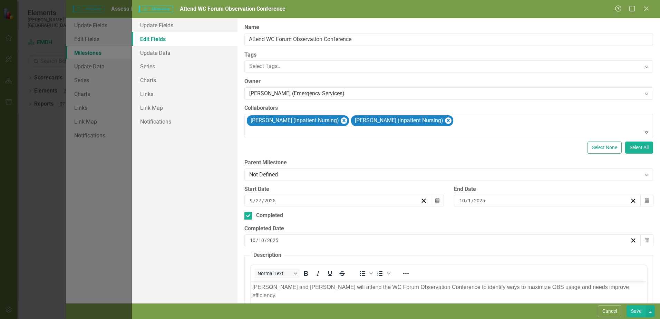
click at [637, 312] on button "Save" at bounding box center [635, 311] width 19 height 12
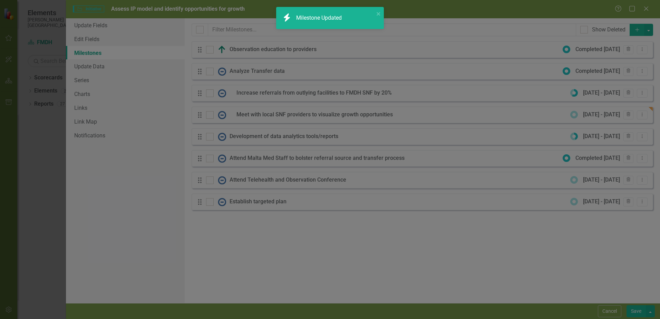
checkbox input "false"
checkbox input "true"
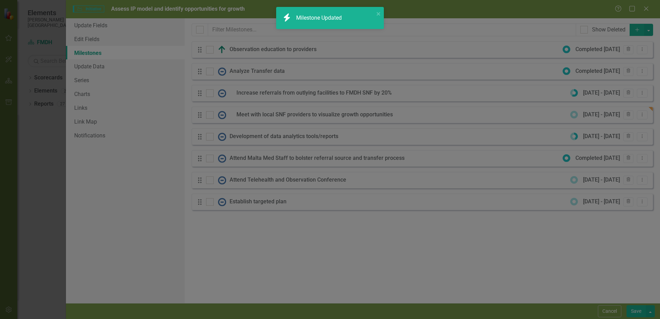
checkbox input "true"
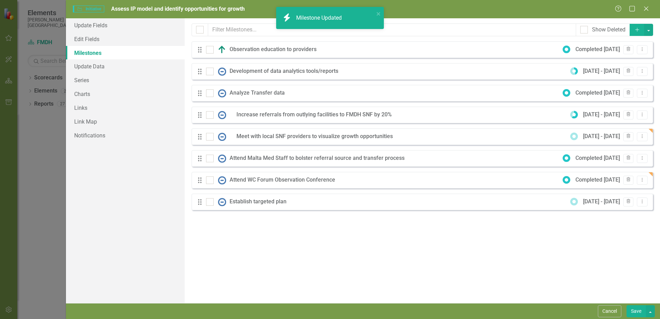
checkbox input "true"
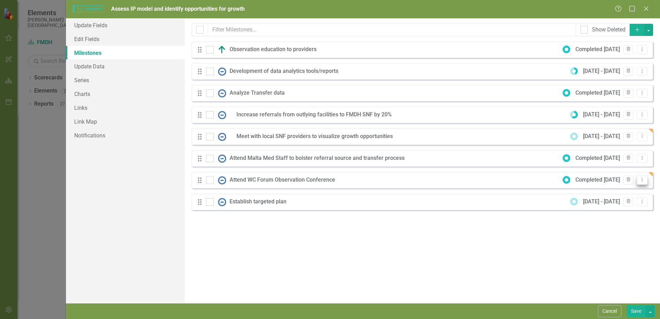
click at [640, 180] on icon "Dropdown Menu" at bounding box center [642, 179] width 6 height 4
click at [612, 193] on link "Edit Edit Milestone" at bounding box center [614, 191] width 65 height 13
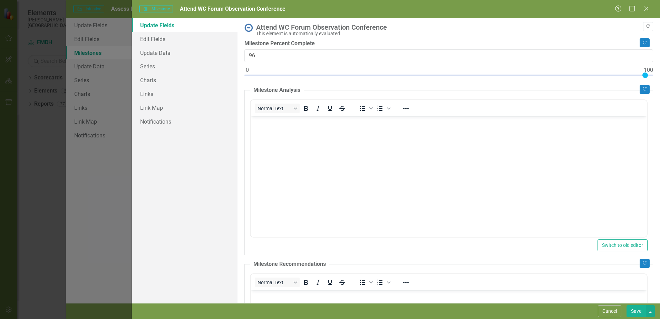
type input "100"
drag, startPoint x: 248, startPoint y: 73, endPoint x: 656, endPoint y: 76, distance: 408.4
click at [656, 76] on div ""Update" fields in ClearPoint are the fields that change from reporting period …" at bounding box center [448, 160] width 422 height 285
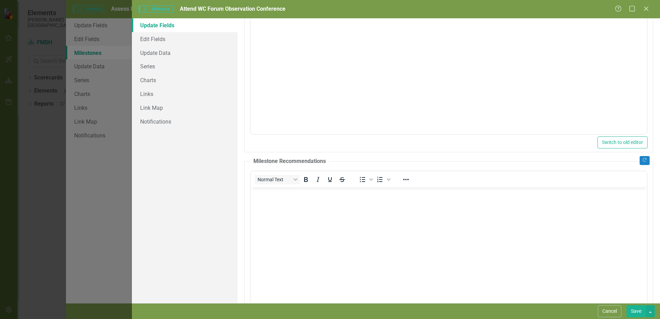
scroll to position [103, 0]
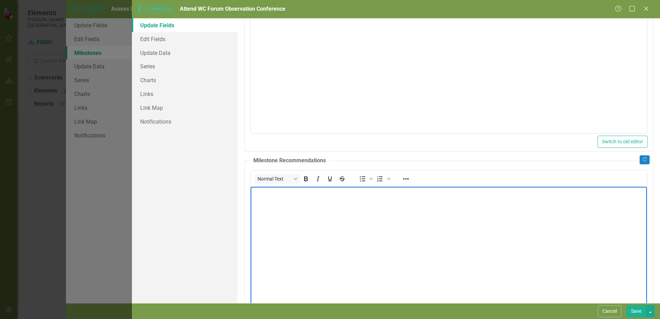
click at [317, 215] on body "Rich Text Area. Press ALT-0 for help." at bounding box center [448, 237] width 396 height 103
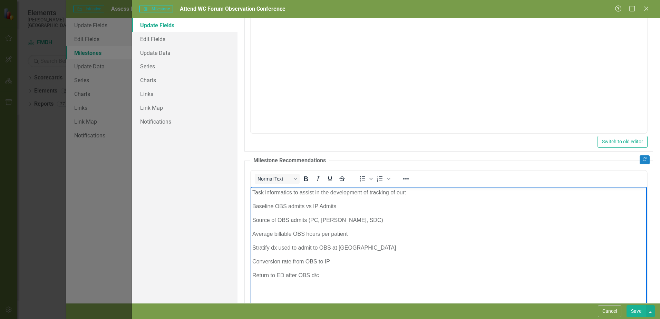
scroll to position [136, 0]
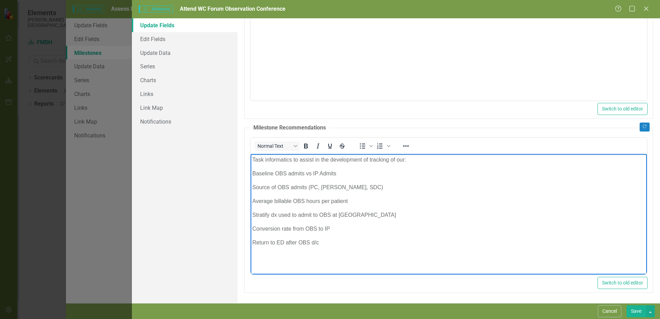
click at [348, 241] on p "Return to ED after OBS d/c" at bounding box center [448, 242] width 393 height 8
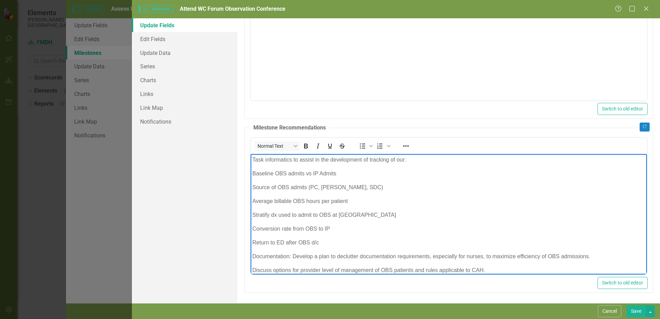
scroll to position [14, 0]
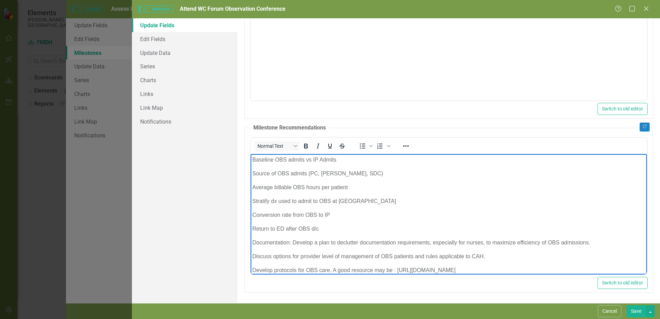
click at [521, 270] on p "Develop protocols for OBS care. A good resource may be : https://www.acep.org/p…" at bounding box center [448, 270] width 393 height 8
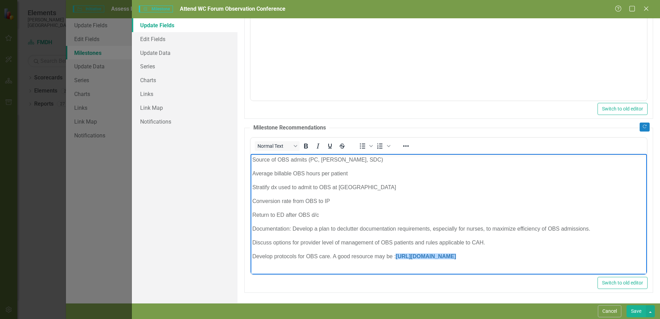
click at [541, 258] on p "Develop protocols for OBS care. A good resource may be : https://www.acep.org/p…" at bounding box center [448, 256] width 393 height 8
click at [544, 256] on p "Develop protocols for OBS care. A good resource may be : https://www.acep.org/p…" at bounding box center [448, 256] width 393 height 8
click at [545, 256] on p "Develop protocols for OBS care. A good resource may be : https://www.acep.org/p…" at bounding box center [448, 256] width 393 height 8
click at [528, 254] on p "Develop protocols for OBS care. A good resource may be : https://www.acep.org/p…" at bounding box center [448, 256] width 393 height 8
click at [404, 270] on p "Rich Text Area. Press ALT-0 for help." at bounding box center [448, 270] width 393 height 8
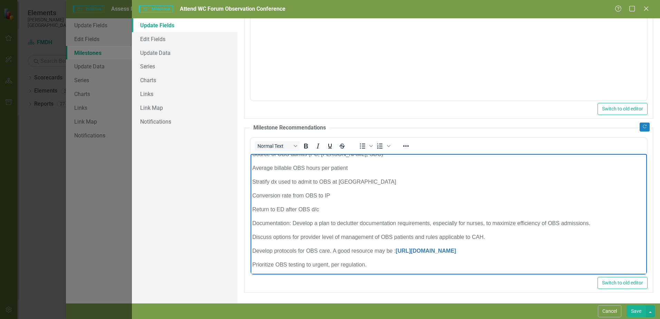
scroll to position [35, 0]
click at [629, 309] on button "Save" at bounding box center [635, 311] width 19 height 12
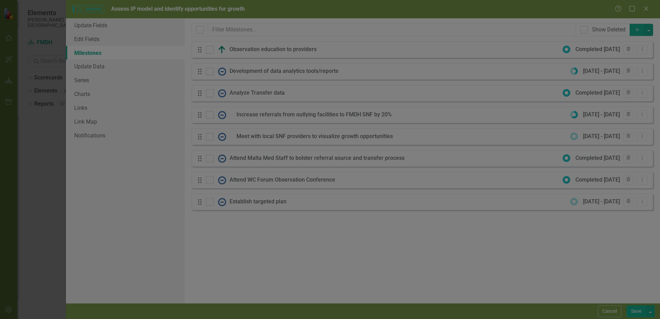
checkbox input "false"
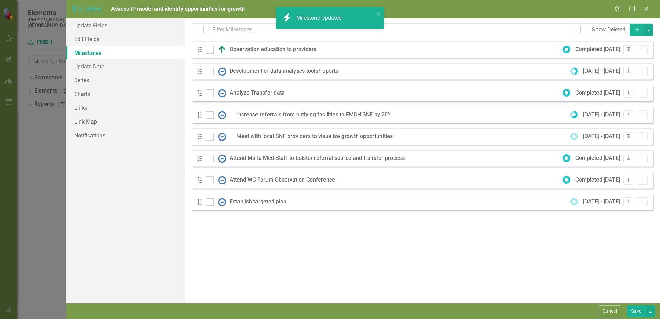
checkbox input "true"
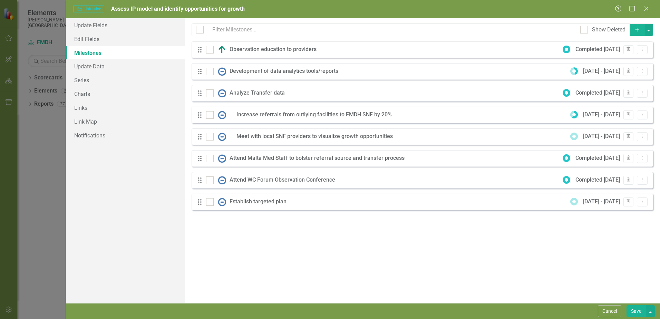
click at [639, 31] on icon "Add" at bounding box center [637, 29] width 6 height 5
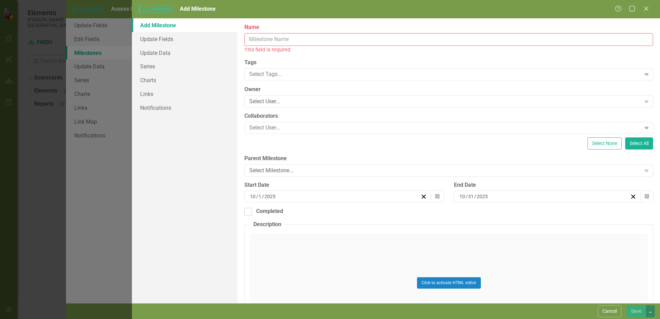
click at [325, 40] on input "Name" at bounding box center [448, 39] width 408 height 13
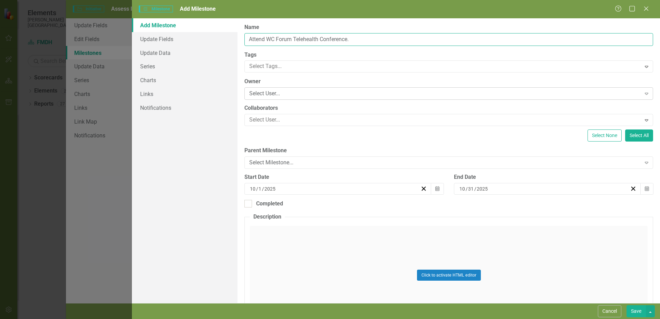
type input "Attend WC Forum Telehealth Conference."
click at [288, 92] on div "Select User..." at bounding box center [444, 94] width 391 height 8
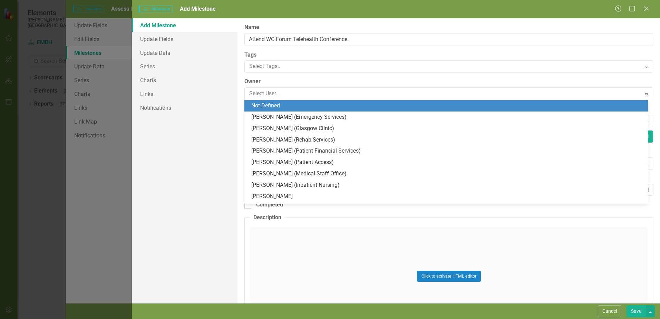
click at [275, 115] on div "[PERSON_NAME] (Emergency Services)" at bounding box center [447, 117] width 392 height 8
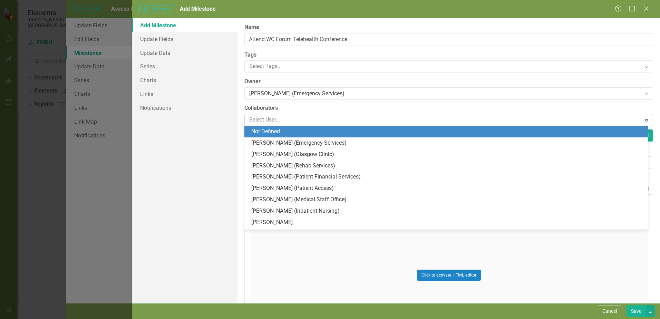
click at [278, 122] on div at bounding box center [443, 119] width 394 height 9
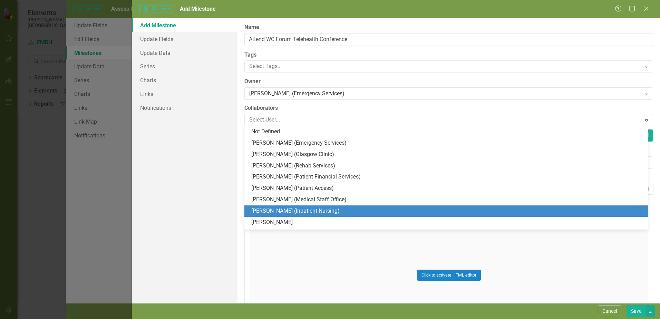
click at [274, 209] on div "[PERSON_NAME] (Inpatient Nursing)" at bounding box center [447, 211] width 392 height 8
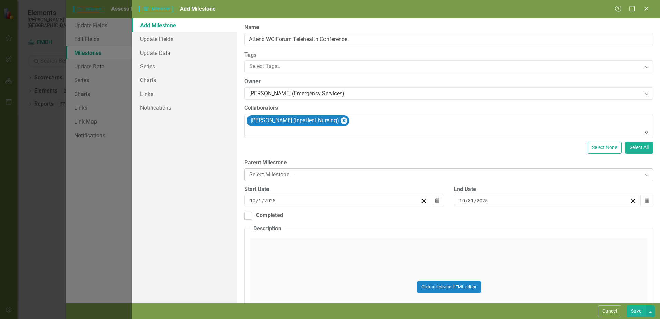
click at [347, 174] on div "Select Milestone..." at bounding box center [444, 174] width 391 height 8
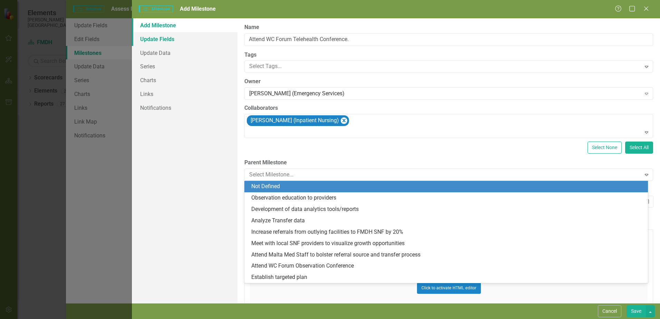
click at [166, 39] on link "Update Fields" at bounding box center [185, 39] width 106 height 14
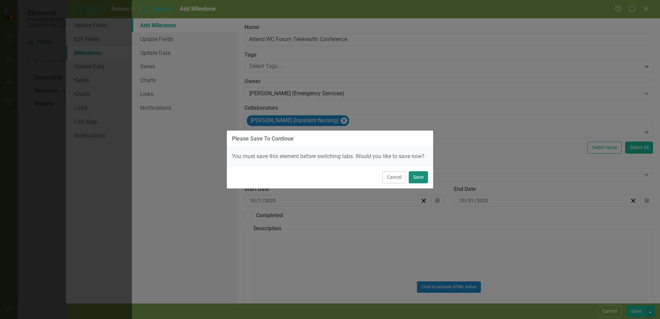
click at [422, 175] on button "Save" at bounding box center [417, 177] width 19 height 12
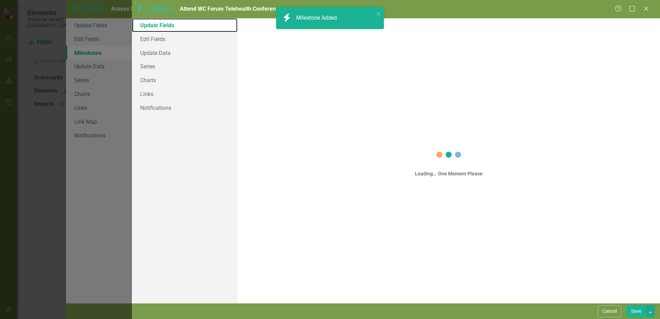
checkbox input "false"
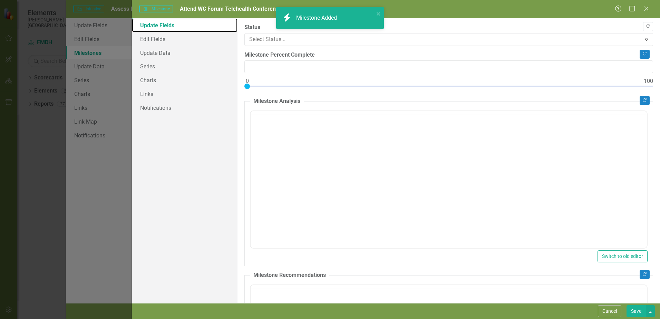
checkbox input "true"
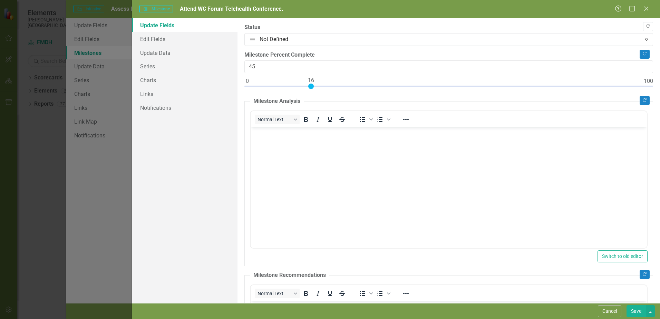
type input "100"
drag, startPoint x: 247, startPoint y: 84, endPoint x: 688, endPoint y: 80, distance: 441.5
click at [659, 80] on html "Elements Frances Mahon Deaconess Hospital Scorecard FMDH Search Dropdown Scorec…" at bounding box center [330, 159] width 660 height 319
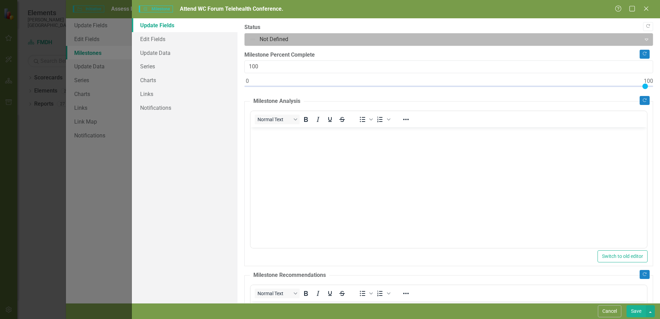
click at [475, 41] on div at bounding box center [442, 39] width 387 height 9
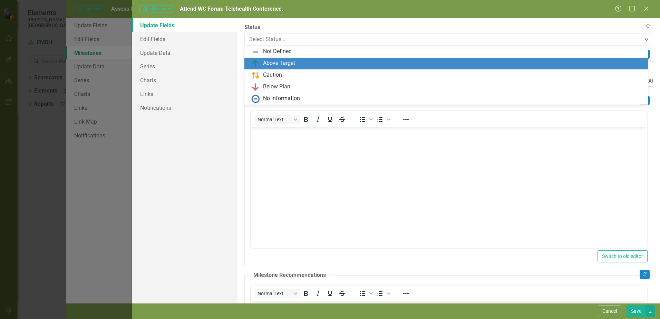
click at [361, 63] on div "Above Target" at bounding box center [447, 63] width 392 height 8
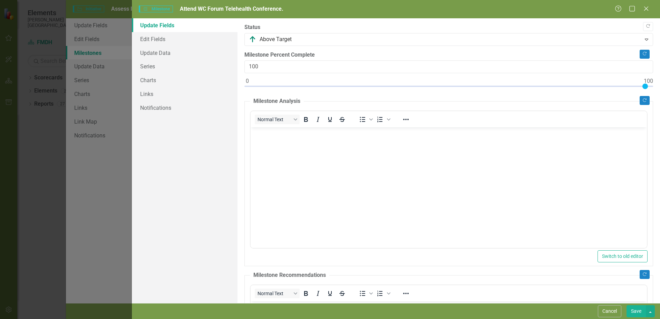
click at [424, 151] on body "Rich Text Area. Press ALT-0 for help." at bounding box center [448, 178] width 396 height 103
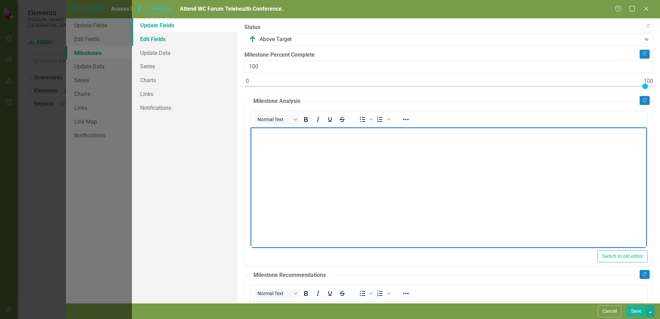
click at [156, 39] on link "Edit Fields" at bounding box center [185, 39] width 106 height 14
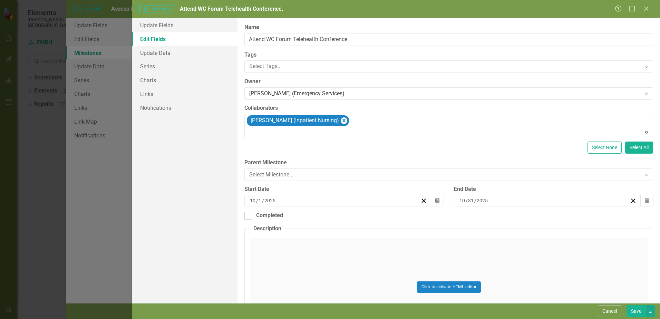
click at [297, 202] on div "10 / 1 / 2025" at bounding box center [334, 200] width 171 height 7
click at [288, 239] on button "28" at bounding box center [284, 240] width 17 height 12
click at [644, 201] on icon "button" at bounding box center [646, 200] width 4 height 5
click at [539, 240] on button "1" at bounding box center [543, 240] width 17 height 12
click at [248, 215] on input "Completed" at bounding box center [246, 214] width 4 height 4
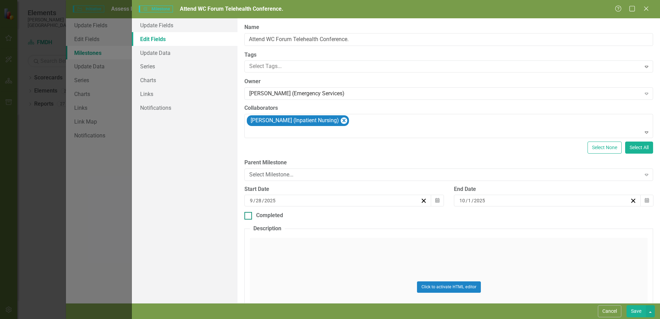
checkbox input "true"
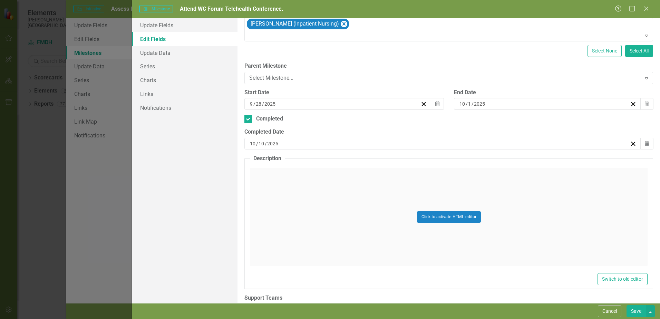
scroll to position [120, 0]
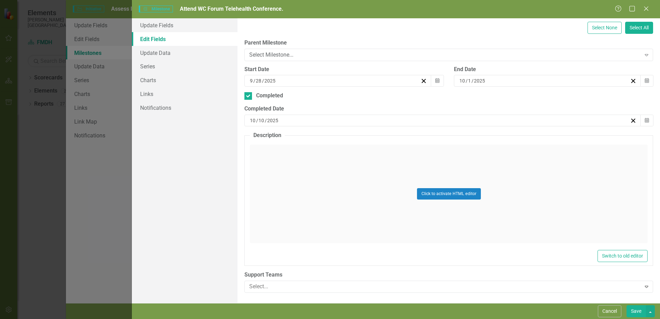
click at [300, 172] on div "Click to activate HTML editor" at bounding box center [448, 194] width 397 height 98
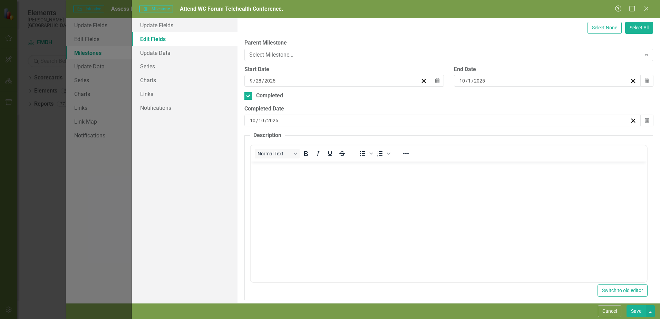
scroll to position [0, 0]
click at [336, 182] on body "Rich Text Area. Press ALT-0 for help." at bounding box center [448, 212] width 396 height 103
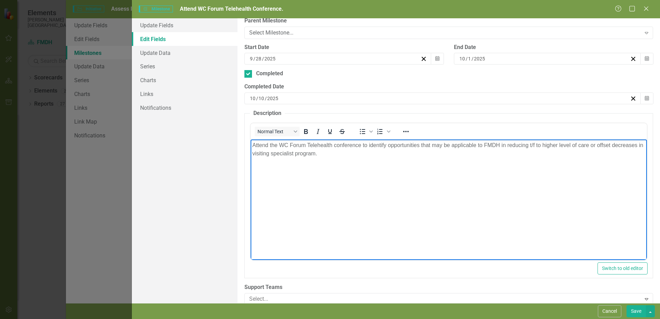
scroll to position [154, 0]
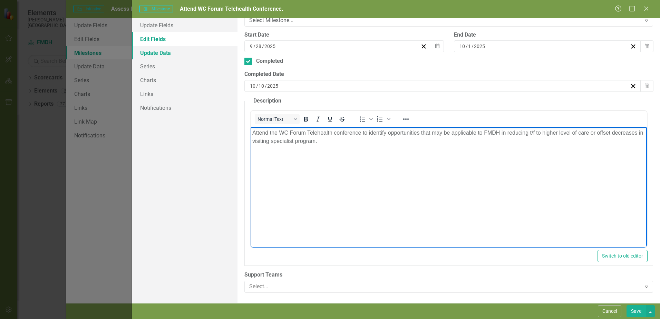
click at [166, 50] on link "Update Data" at bounding box center [185, 53] width 106 height 14
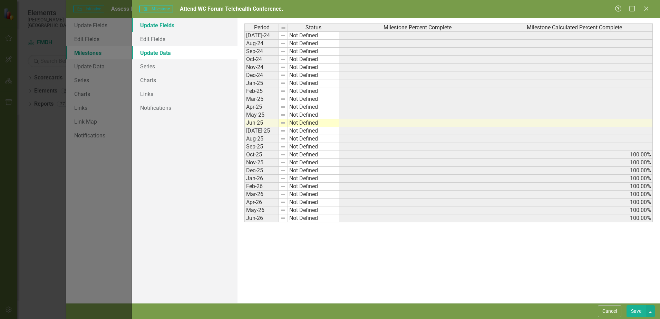
click at [162, 28] on link "Update Fields" at bounding box center [185, 25] width 106 height 14
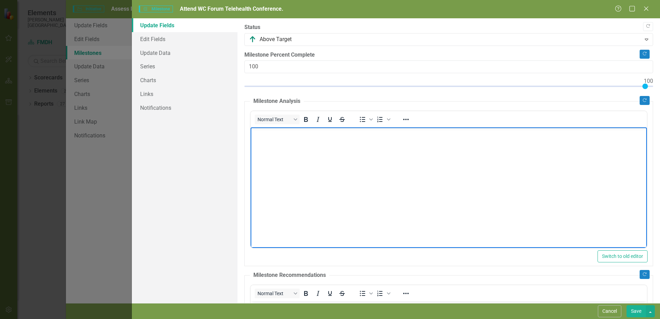
click at [306, 138] on body "Rich Text Area. Press ALT-0 for help." at bounding box center [448, 178] width 396 height 103
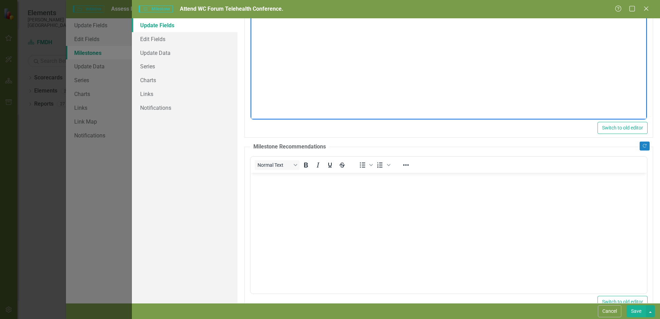
scroll to position [138, 0]
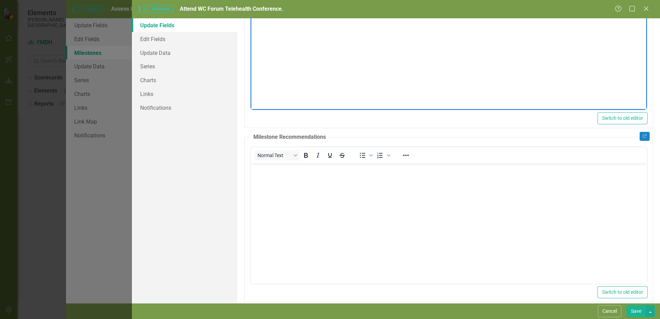
click at [300, 175] on body "Rich Text Area. Press ALT-0 for help." at bounding box center [448, 214] width 396 height 103
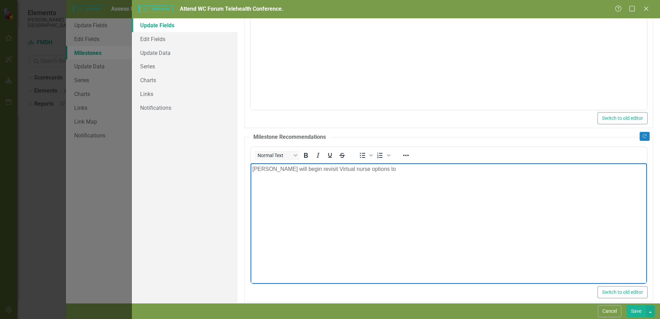
click at [286, 170] on p "Amy will begin revisit Virtual nurse options to" at bounding box center [448, 169] width 393 height 8
click at [360, 170] on p "Amy will revisit Virtual nurse options to" at bounding box center [448, 169] width 393 height 8
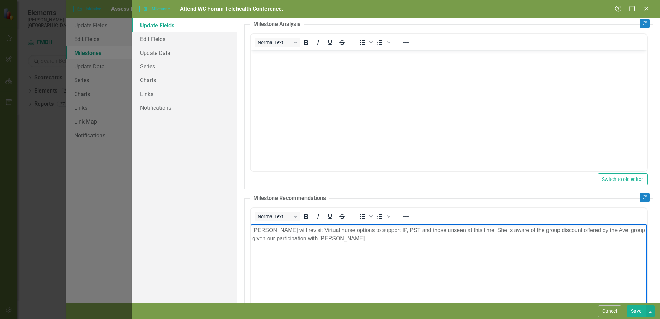
scroll to position [147, 0]
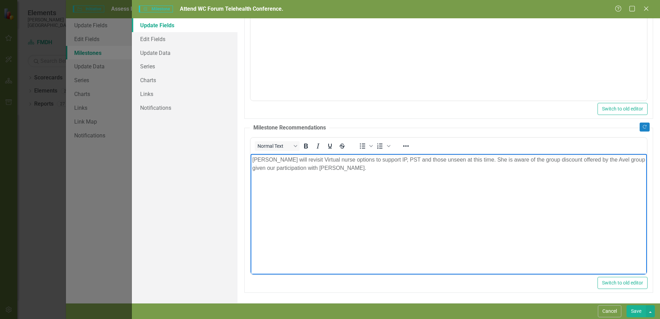
click at [287, 191] on p "Rich Text Area. Press ALT-0 for help." at bounding box center [448, 195] width 393 height 8
click at [272, 185] on p "Rich Text Area. Press ALT-0 for help." at bounding box center [448, 181] width 393 height 8
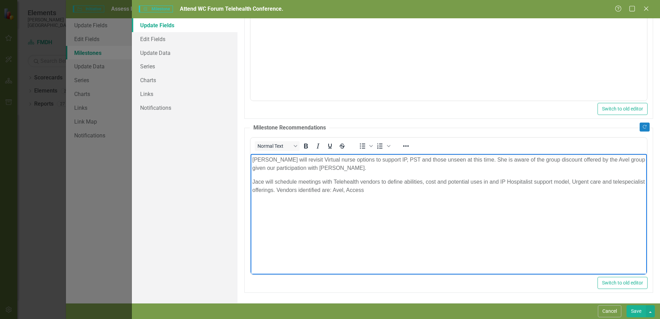
click at [406, 192] on p "Jace will schedule meetings with Telehealth vendors to define abilities, cost a…" at bounding box center [448, 185] width 393 height 17
click at [424, 191] on p "Jace will schedule meetings with Telehealth vendors to define abilities, cost a…" at bounding box center [448, 185] width 393 height 17
click at [376, 190] on p "Jace will schedule meetings with Telehealth vendors to define abilities, cost a…" at bounding box center [448, 185] width 393 height 17
click at [412, 190] on p "Jace will schedule meetings with Telehealth vendors to define abilities, cost a…" at bounding box center [448, 185] width 393 height 17
click at [455, 190] on p "Jace will schedule meetings with Telehealth vendors to define abilities, cost a…" at bounding box center [448, 185] width 393 height 17
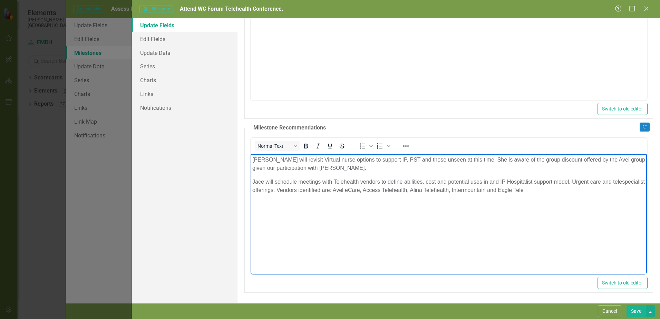
click at [557, 191] on p "Jace will schedule meetings with Telehealth vendors to define abilities, cost a…" at bounding box center [448, 185] width 393 height 17
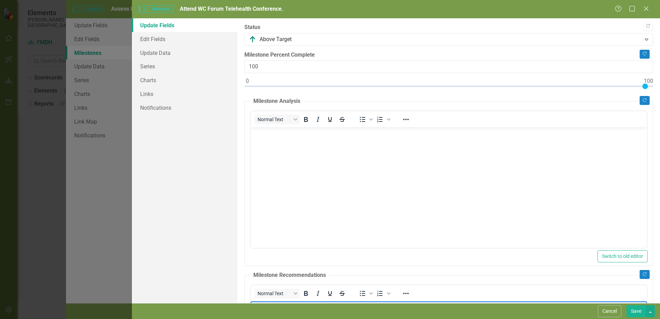
click at [308, 151] on body "Rich Text Area. Press ALT-0 for help." at bounding box center [448, 178] width 396 height 103
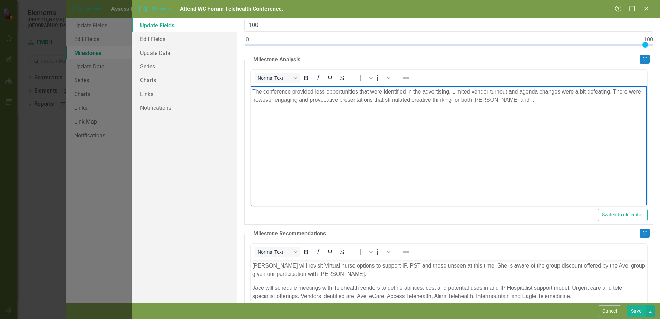
scroll to position [147, 0]
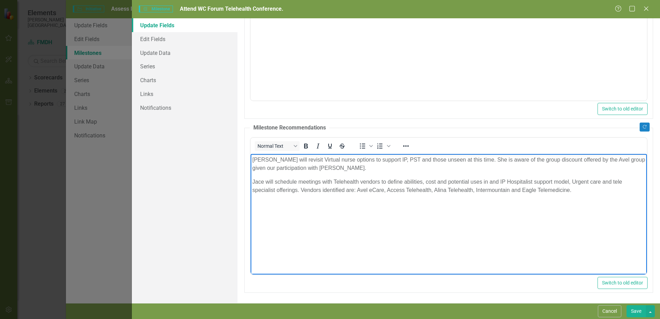
click at [430, 158] on p "Amy will revisit Virtual nurse options to support IP, PST and those unseen at t…" at bounding box center [448, 163] width 393 height 17
click at [635, 310] on button "Save" at bounding box center [635, 311] width 19 height 12
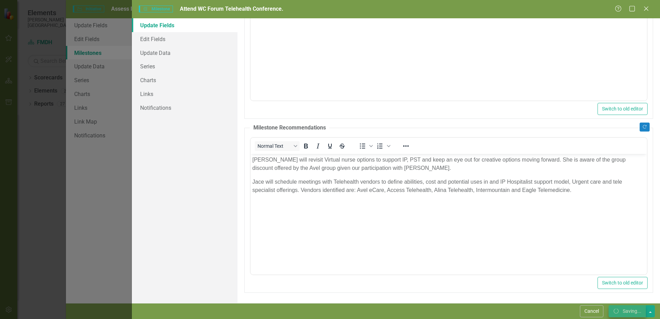
checkbox input "false"
checkbox input "true"
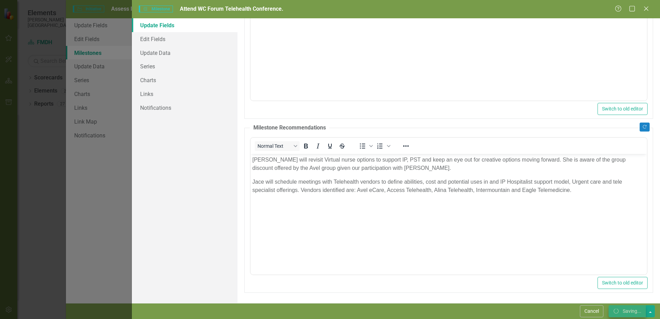
checkbox input "true"
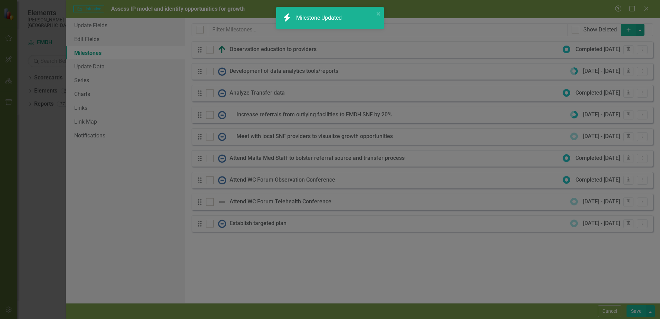
checkbox input "false"
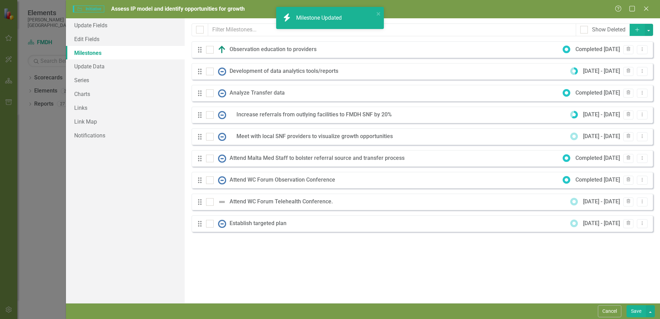
checkbox input "true"
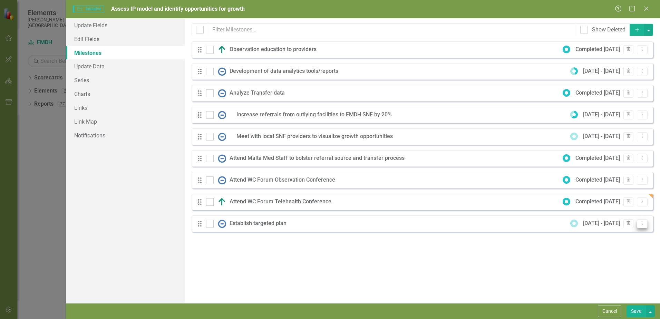
click at [640, 222] on icon "Dropdown Menu" at bounding box center [642, 223] width 6 height 4
click at [232, 218] on div "Drag Establish targeted plan 12/1/25 - 1/31/26 Trash Dropdown Menu" at bounding box center [421, 223] width 461 height 17
click at [255, 223] on div "Establish targeted plan" at bounding box center [259, 223] width 60 height 8
click at [644, 221] on icon "Dropdown Menu" at bounding box center [642, 223] width 6 height 4
click at [617, 235] on link "Edit Edit Milestone" at bounding box center [614, 234] width 65 height 13
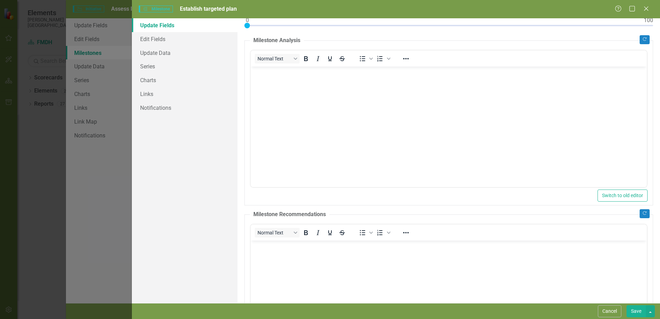
scroll to position [0, 0]
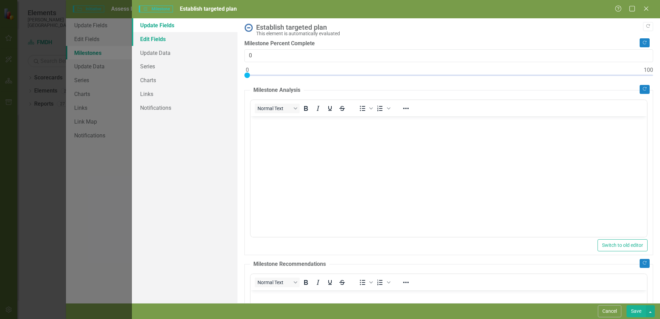
click at [156, 41] on link "Edit Fields" at bounding box center [185, 39] width 106 height 14
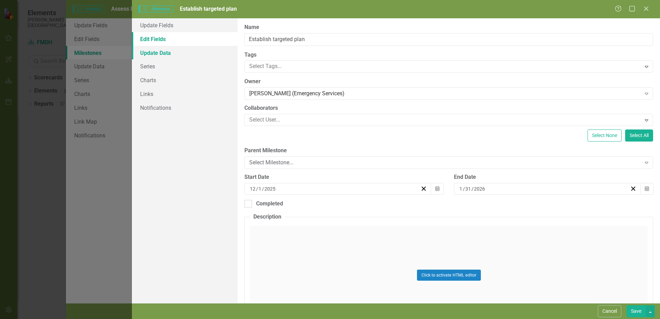
click at [162, 56] on link "Update Data" at bounding box center [185, 53] width 106 height 14
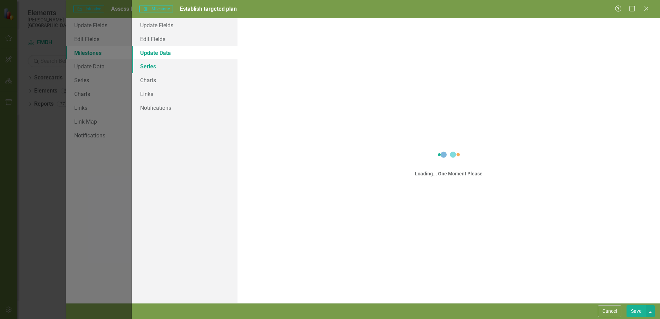
click at [161, 67] on link "Series" at bounding box center [185, 66] width 106 height 14
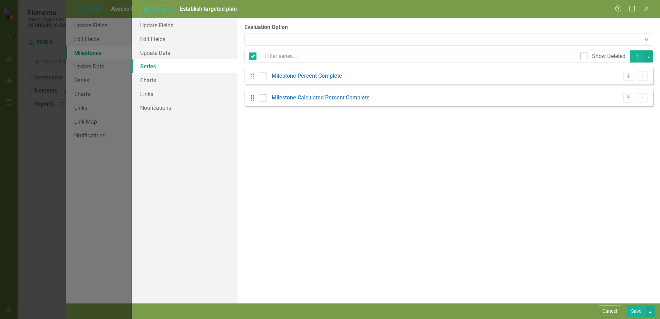
checkbox input "false"
click at [427, 160] on div "From this page, you can add, edit, delete, or duplicate the measure series for …" at bounding box center [448, 160] width 422 height 285
click at [646, 9] on icon at bounding box center [645, 8] width 5 height 5
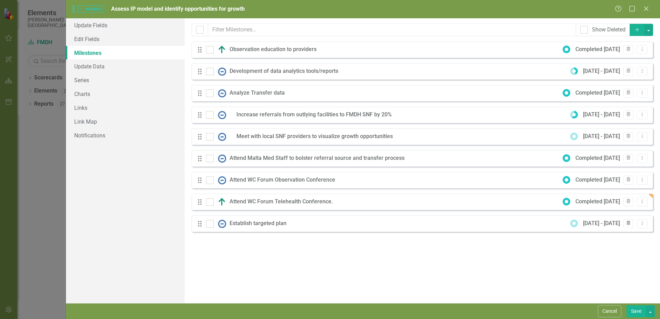
click at [631, 223] on button "Trash" at bounding box center [628, 223] width 10 height 9
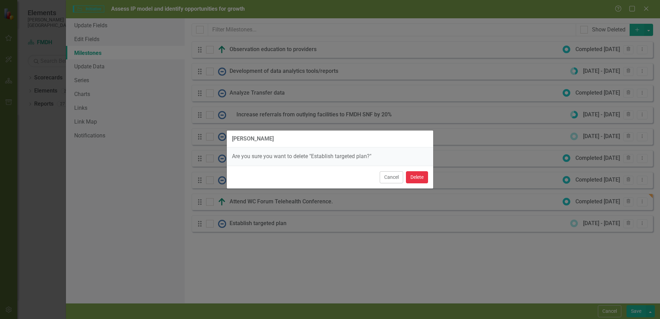
click at [419, 179] on button "Delete" at bounding box center [417, 177] width 22 height 12
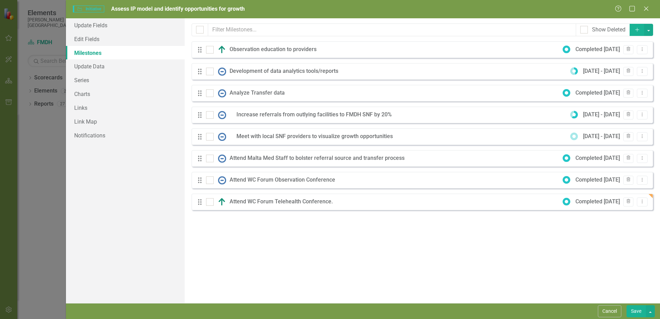
click at [424, 138] on div "Drag Meet with local SNF providers to visualize growth opportunities 9/1/25 - 1…" at bounding box center [421, 136] width 461 height 17
click at [646, 133] on button "Dropdown Menu" at bounding box center [641, 136] width 11 height 9
click at [617, 148] on link "Edit Edit Milestone" at bounding box center [614, 147] width 65 height 13
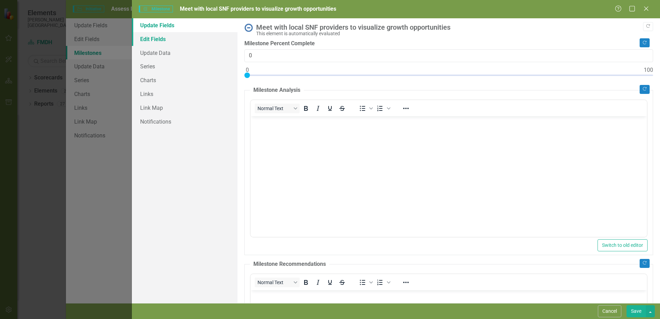
click at [161, 41] on link "Edit Fields" at bounding box center [185, 39] width 106 height 14
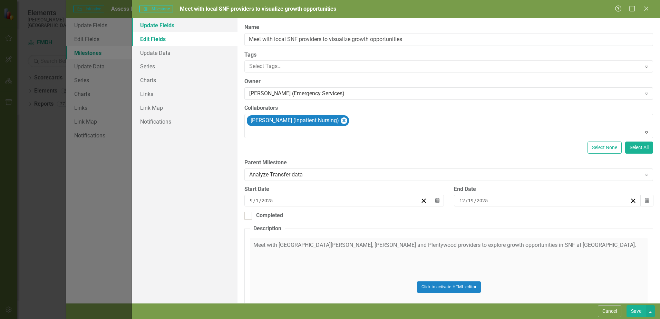
click at [162, 21] on link "Update Fields" at bounding box center [185, 25] width 106 height 14
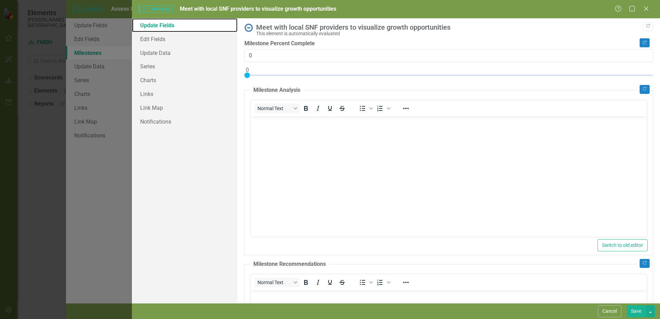
scroll to position [34, 0]
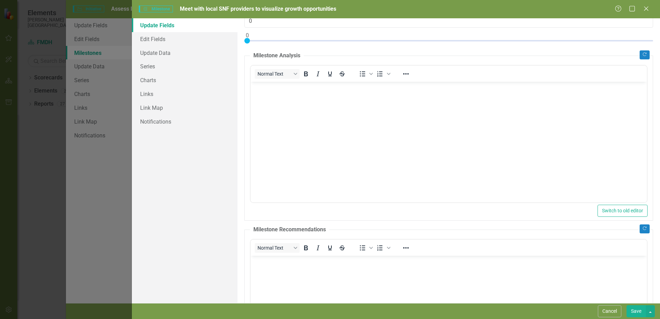
click at [325, 142] on body "Rich Text Area. Press ALT-0 for help." at bounding box center [448, 132] width 396 height 103
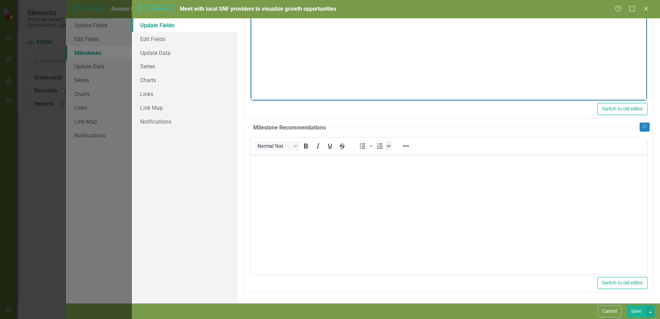
scroll to position [0, 0]
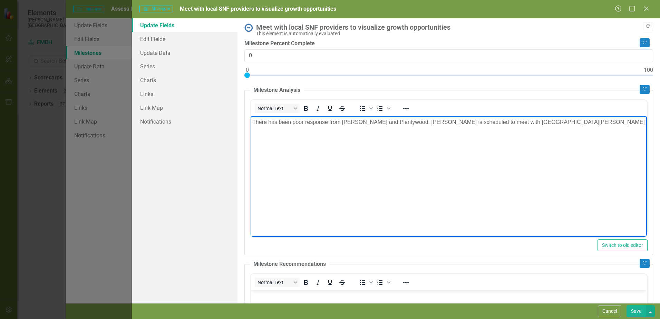
click at [515, 122] on p "There has been poor response from Scobey and Plentywood. Jace is scheduled to m…" at bounding box center [448, 122] width 393 height 8
click at [403, 122] on p "There has been poor response from Scobey and Plentywood. Jace is scheduled to m…" at bounding box center [448, 126] width 393 height 17
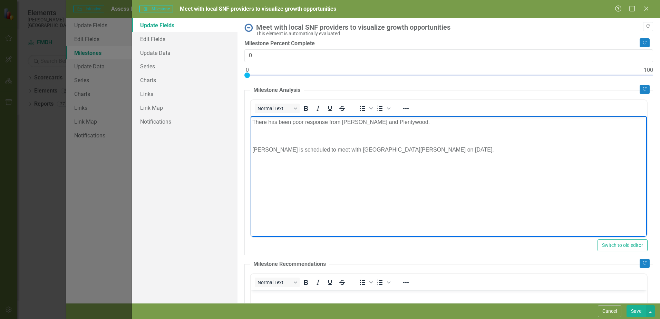
click at [455, 125] on p "There has been poor response from Scobey and Plentywood." at bounding box center [448, 122] width 393 height 8
click at [421, 121] on p "There has been poor response from Scobey and Plentywood." at bounding box center [448, 122] width 393 height 8
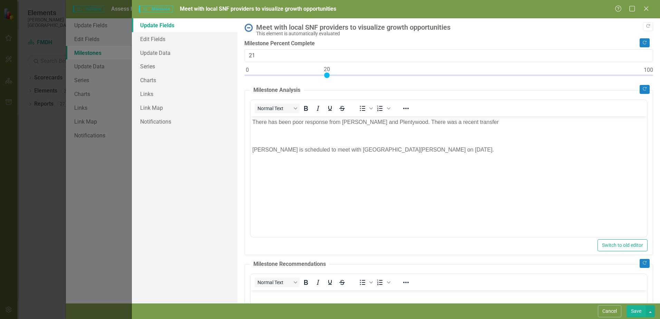
type input "20"
drag, startPoint x: 249, startPoint y: 74, endPoint x: 330, endPoint y: 78, distance: 80.5
click at [330, 78] on div at bounding box center [448, 76] width 408 height 9
click at [501, 122] on p "There has been poor response from Scobey and Plentywood. There was a recent tra…" at bounding box center [448, 122] width 393 height 8
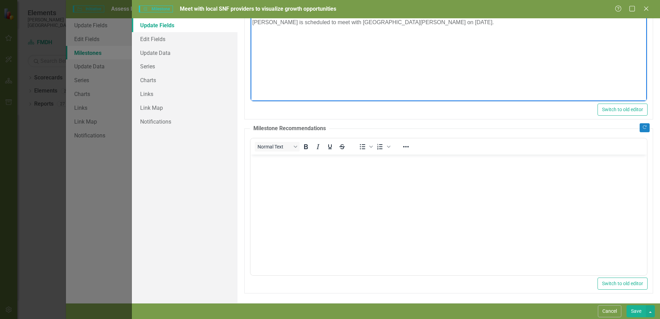
scroll to position [136, 0]
click at [421, 190] on body "Rich Text Area. Press ALT-0 for help." at bounding box center [448, 204] width 396 height 103
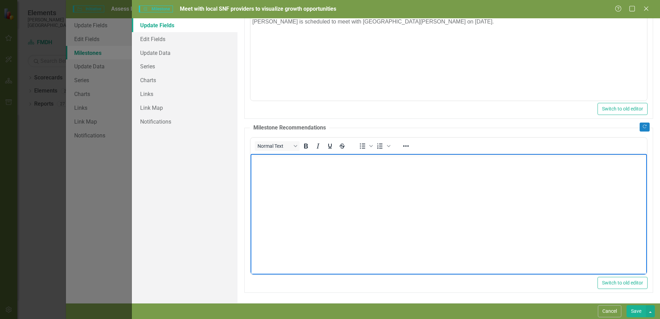
click at [631, 311] on button "Save" at bounding box center [635, 311] width 19 height 12
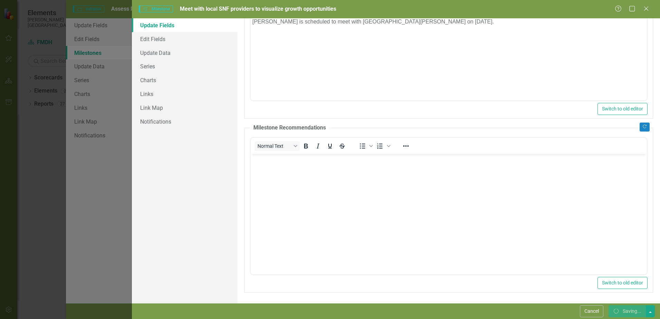
checkbox input "false"
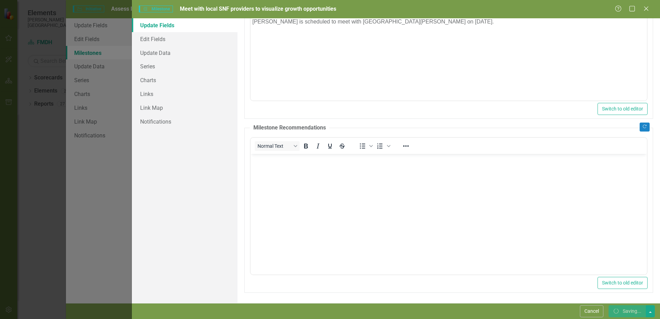
checkbox input "true"
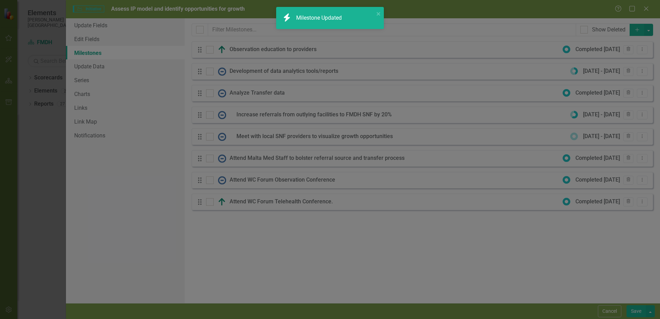
checkbox input "false"
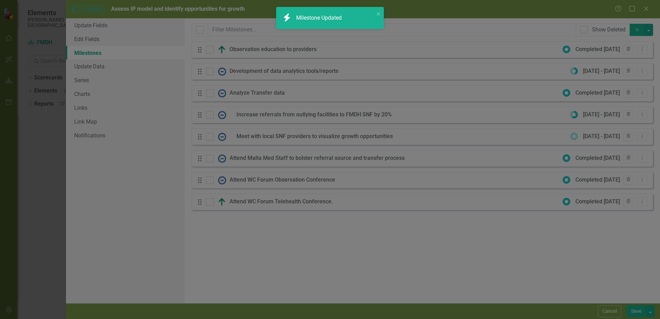
checkbox input "true"
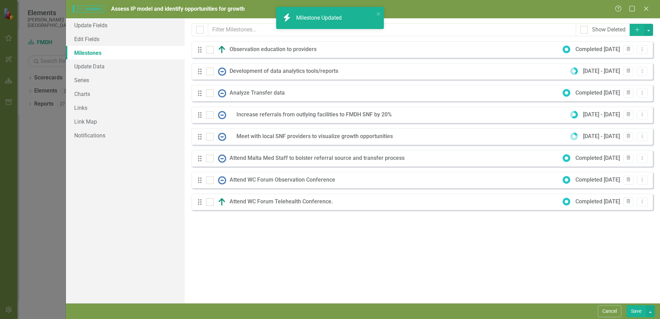
click at [389, 266] on div "Milestones allow you to break down your projects (or initiatives) into smaller …" at bounding box center [422, 160] width 475 height 285
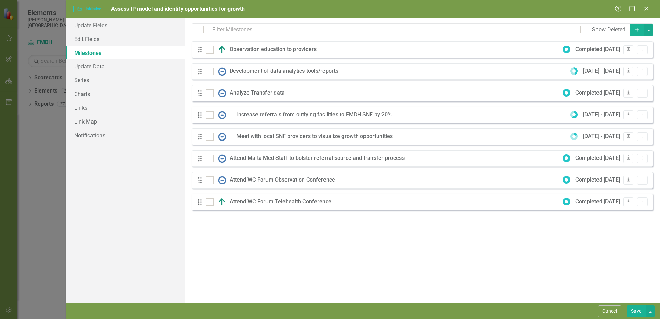
click at [631, 310] on button "Save" at bounding box center [635, 311] width 19 height 12
checkbox input "false"
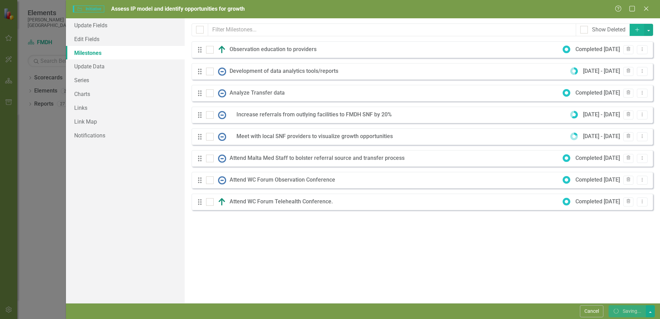
checkbox input "false"
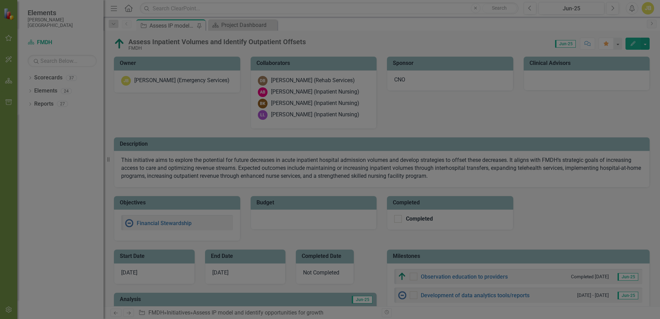
checkbox input "true"
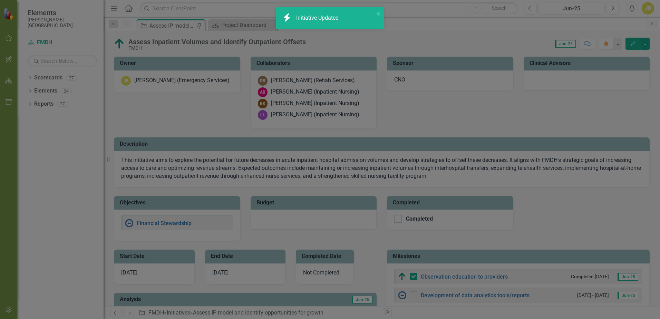
checkbox input "false"
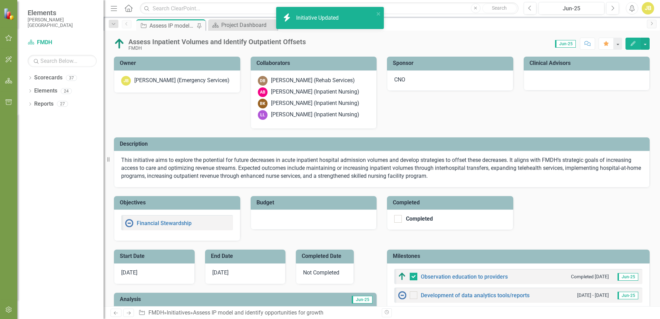
checkbox input "true"
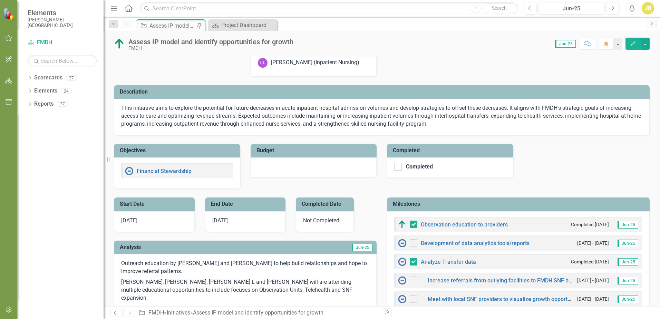
scroll to position [0, 0]
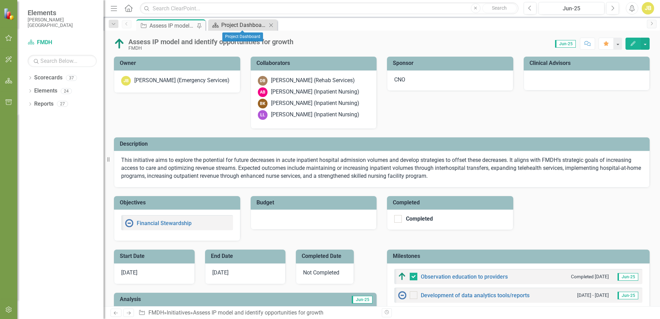
click at [248, 27] on div "Project Dashboard" at bounding box center [244, 25] width 46 height 9
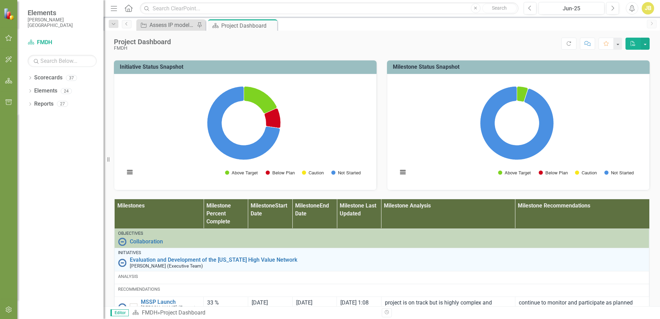
scroll to position [310, 0]
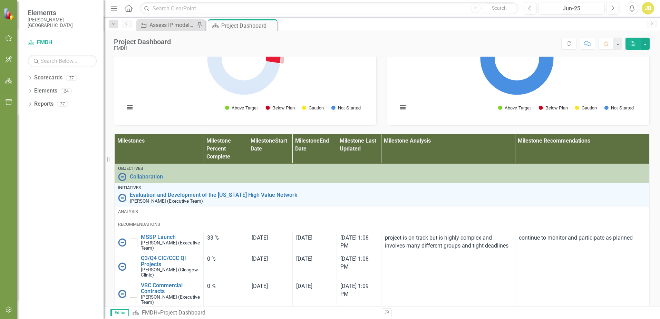
click at [274, 63] on icon "Below Plan, 1." at bounding box center [272, 53] width 16 height 20
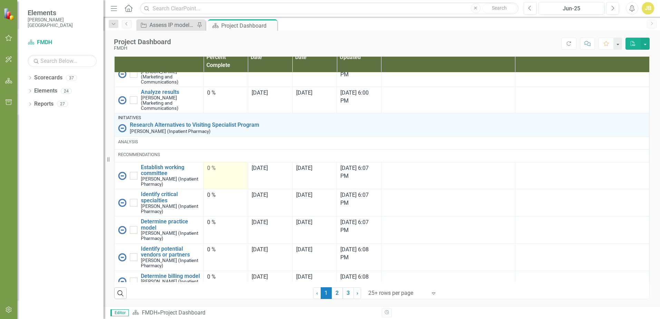
scroll to position [762, 0]
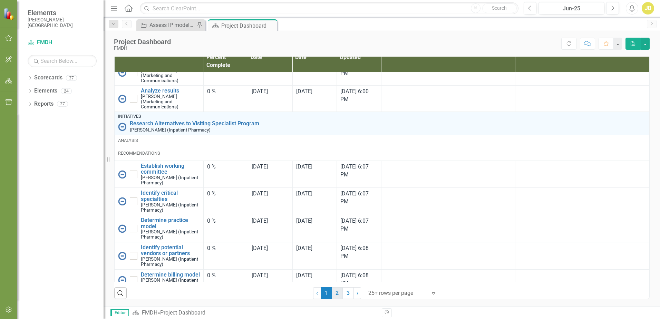
click at [336, 294] on link "2" at bounding box center [336, 293] width 11 height 12
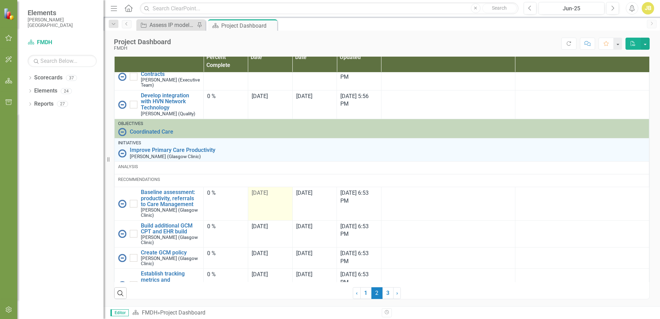
scroll to position [138, 0]
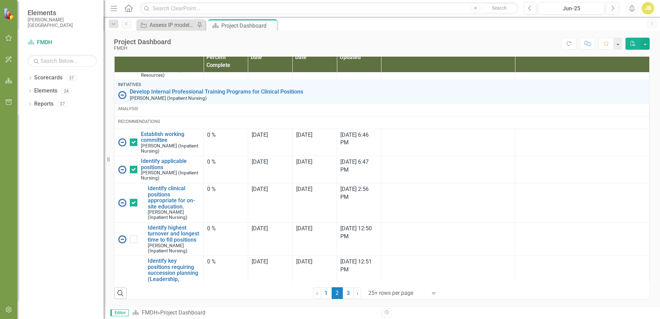
checkbox input "true"
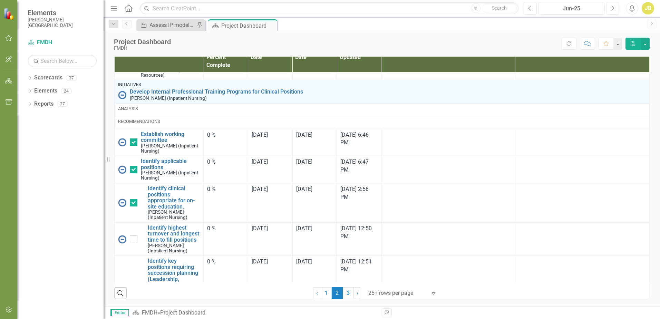
checkbox input "true"
checkbox input "false"
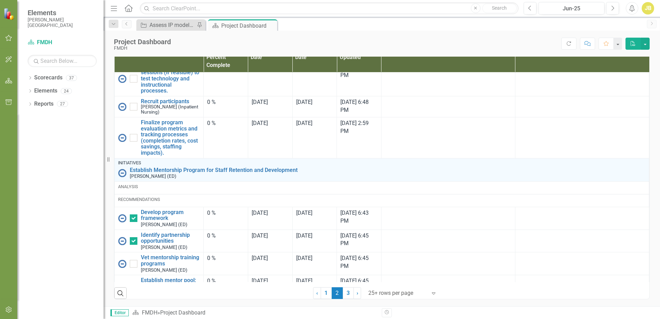
scroll to position [1019, 0]
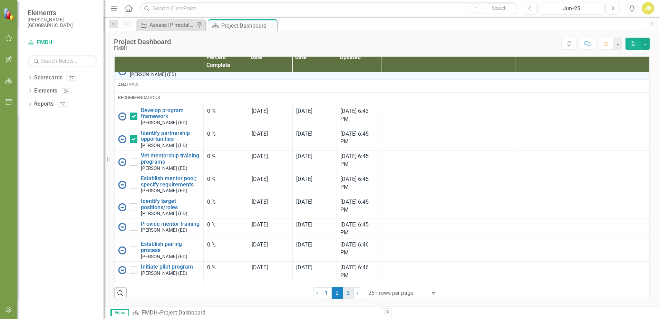
click at [345, 293] on link "3" at bounding box center [348, 293] width 11 height 12
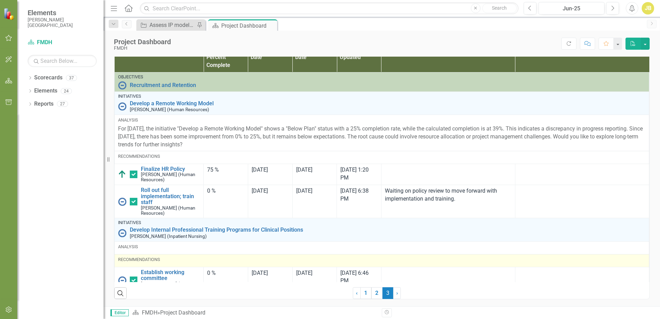
checkbox input "false"
checkbox input "true"
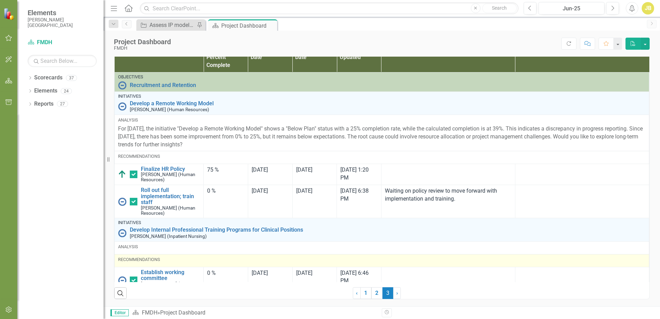
checkbox input "false"
checkbox input "true"
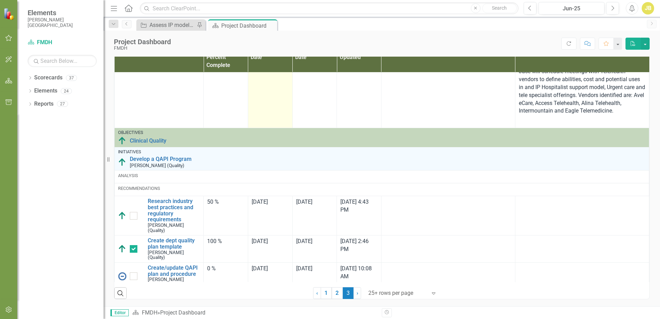
scroll to position [1276, 0]
